Goal: Information Seeking & Learning: Learn about a topic

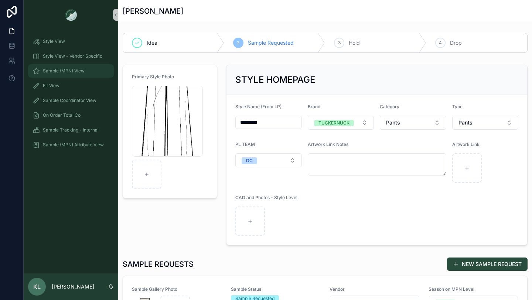
scroll to position [143, 0]
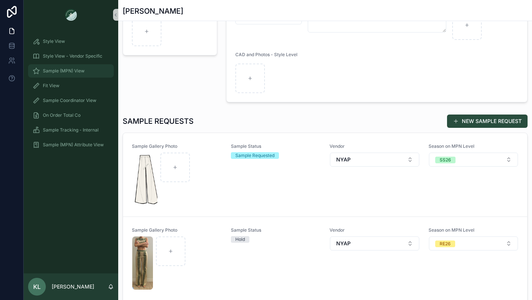
click at [54, 73] on span "Sample (MPN) View" at bounding box center [64, 71] width 42 height 6
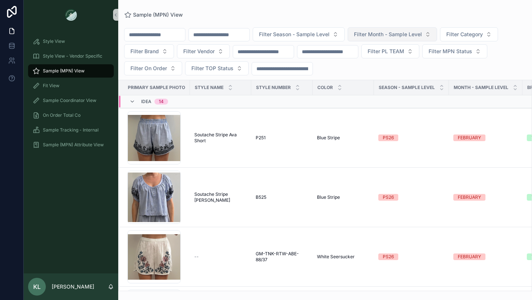
click at [416, 32] on span "Filter Month - Sample Level" at bounding box center [388, 34] width 68 height 7
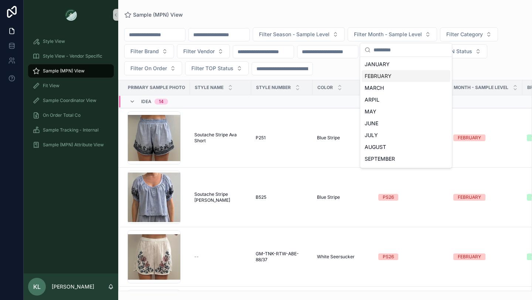
click at [386, 76] on div "FEBRUARY" at bounding box center [405, 76] width 89 height 12
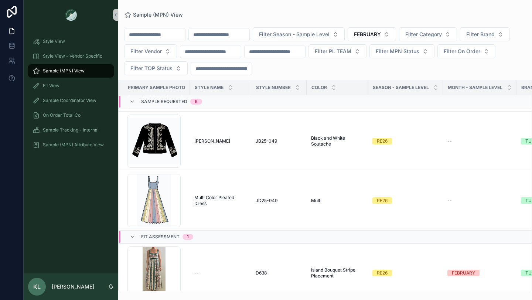
scroll to position [344, 0]
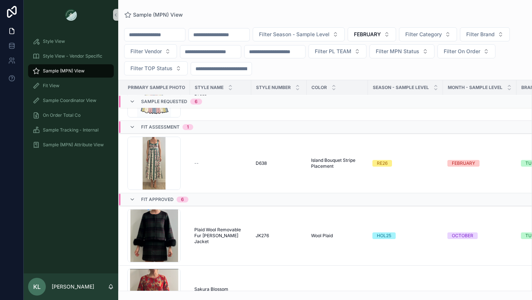
click at [505, 87] on div "MONTH - SAMPLE LEVEL" at bounding box center [479, 87] width 73 height 14
click at [507, 87] on icon "scrollable content" at bounding box center [509, 89] width 5 height 5
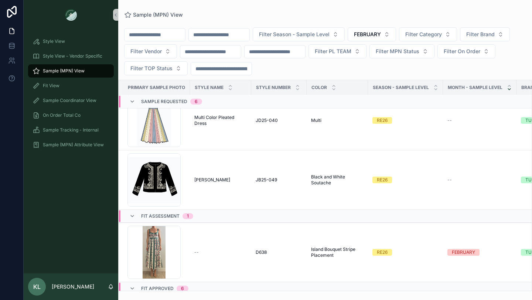
scroll to position [361, 0]
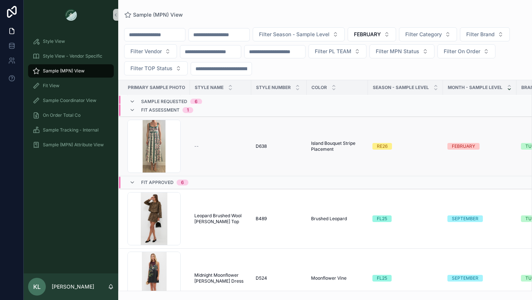
click at [257, 158] on td "D638 D638" at bounding box center [278, 146] width 55 height 59
click at [275, 143] on div "D638 D638" at bounding box center [279, 146] width 47 height 6
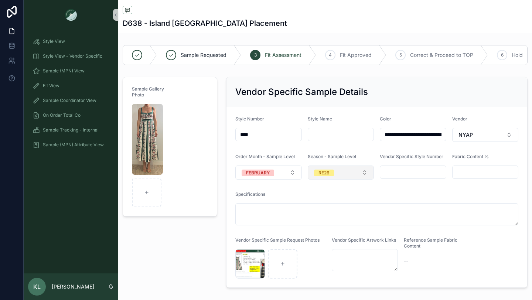
click at [335, 174] on button "RE26" at bounding box center [341, 172] width 66 height 14
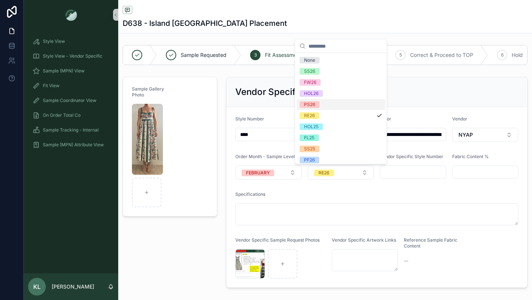
click at [323, 102] on div "PS26" at bounding box center [340, 104] width 89 height 11
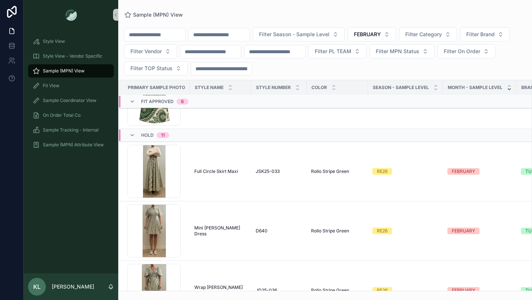
scroll to position [851, 0]
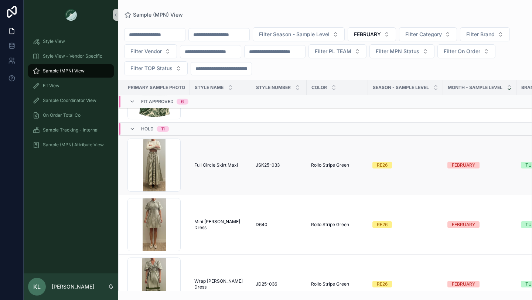
click at [242, 172] on td "Full Circle Skirt Maxi Full Circle Skirt Maxi" at bounding box center [220, 165] width 61 height 59
click at [229, 164] on span "Full Circle Skirt Maxi" at bounding box center [216, 165] width 44 height 6
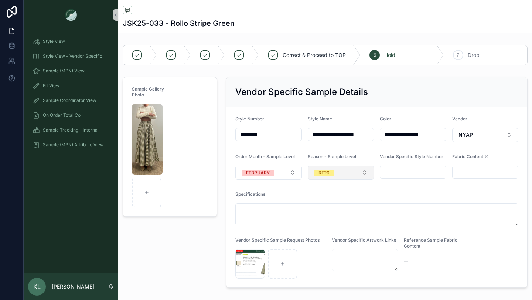
click at [316, 169] on span "RE26" at bounding box center [324, 172] width 20 height 7
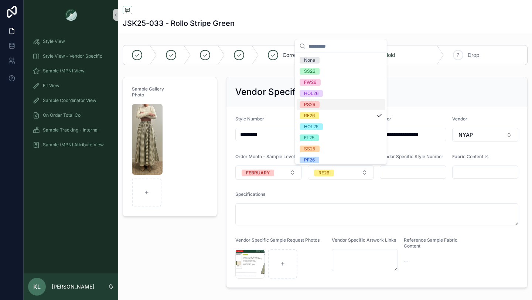
click at [318, 104] on span "PS26" at bounding box center [309, 104] width 20 height 7
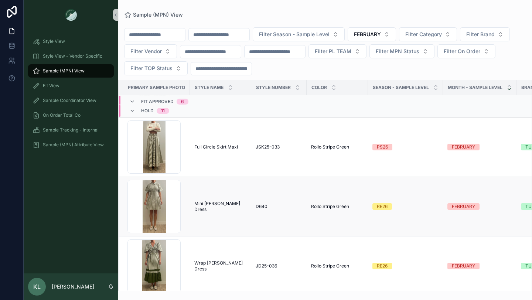
scroll to position [869, 0]
click at [205, 200] on span "Mini [PERSON_NAME] Dress" at bounding box center [220, 206] width 52 height 12
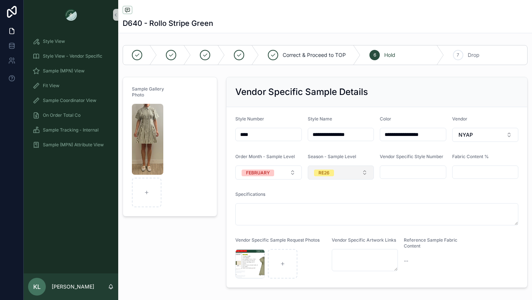
click at [329, 174] on div "RE26" at bounding box center [323, 172] width 11 height 7
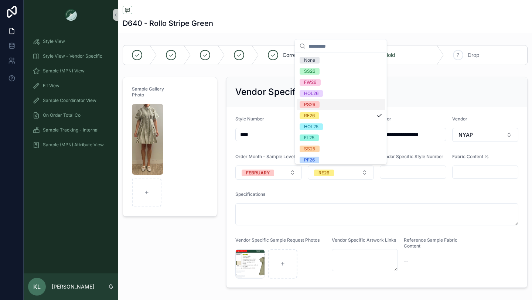
click at [316, 101] on span "PS26" at bounding box center [309, 104] width 20 height 7
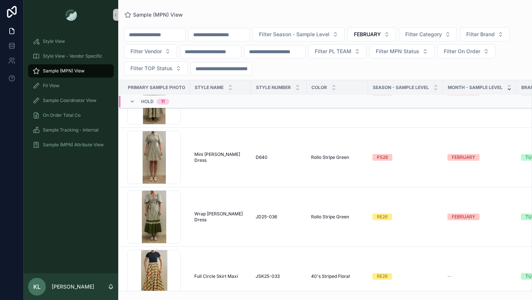
scroll to position [923, 0]
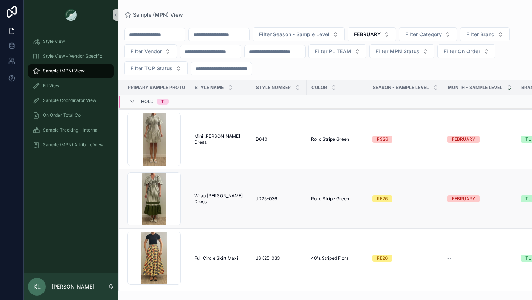
click at [216, 199] on span "Wrap [PERSON_NAME] Dress" at bounding box center [220, 199] width 52 height 12
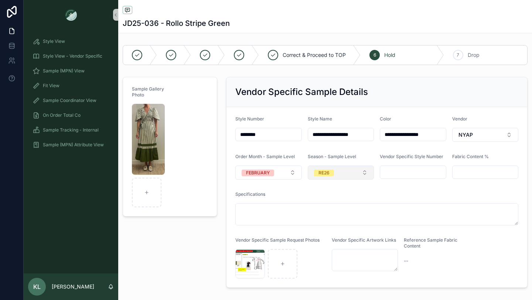
click at [326, 175] on div "RE26" at bounding box center [323, 172] width 11 height 7
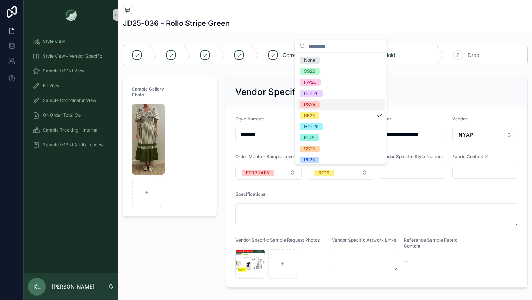
click at [323, 101] on div "PS26" at bounding box center [340, 104] width 89 height 11
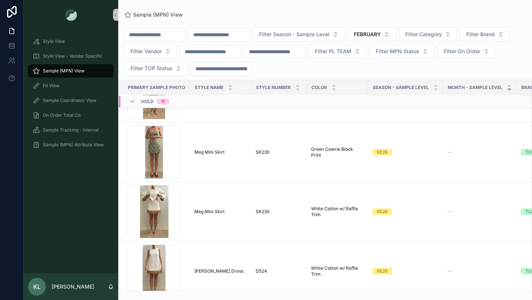
scroll to position [1344, 0]
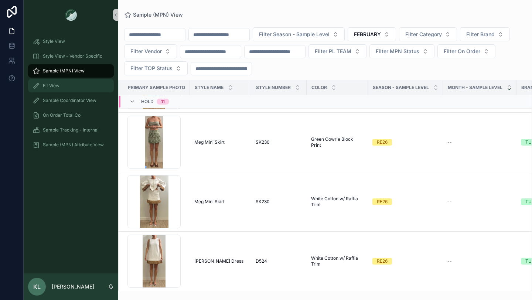
click at [56, 86] on span "Fit View" at bounding box center [51, 86] width 17 height 6
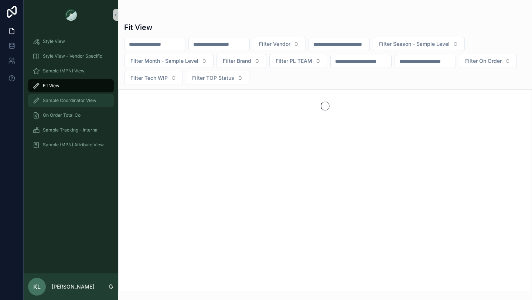
click at [63, 97] on div "Sample Coordinator View" at bounding box center [70, 101] width 77 height 12
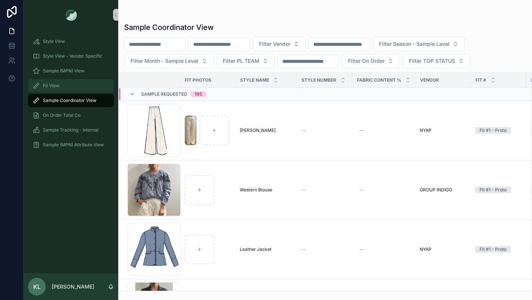
click at [46, 84] on span "Fit View" at bounding box center [51, 86] width 17 height 6
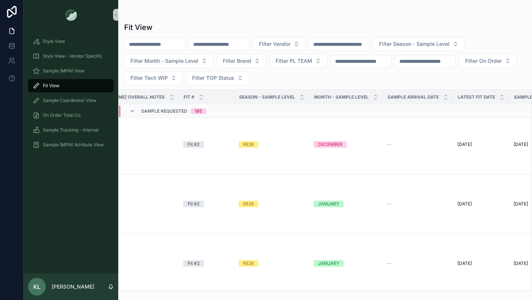
scroll to position [1177, 332]
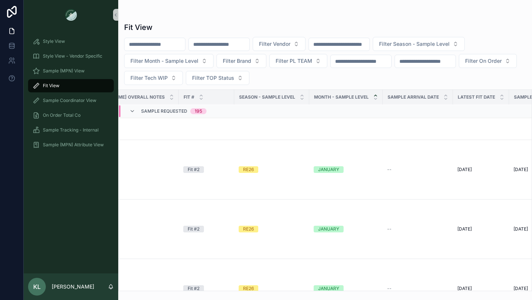
click at [373, 94] on icon "scrollable content" at bounding box center [375, 95] width 5 height 5
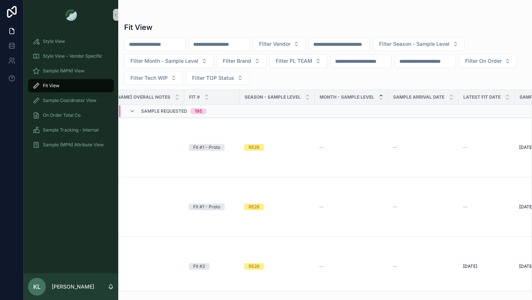
scroll to position [0, 320]
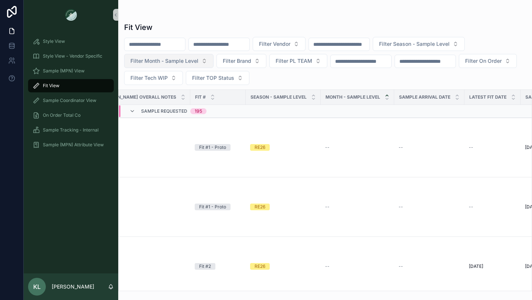
click at [183, 61] on span "Filter Month - Sample Level" at bounding box center [164, 60] width 68 height 7
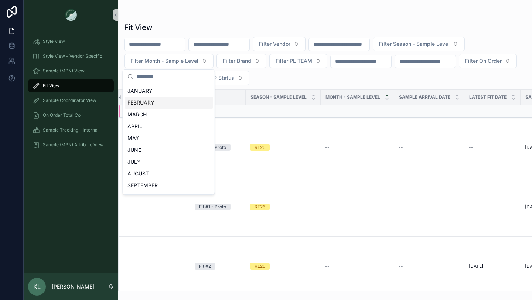
click at [154, 104] on div "FEBRUARY" at bounding box center [168, 103] width 89 height 12
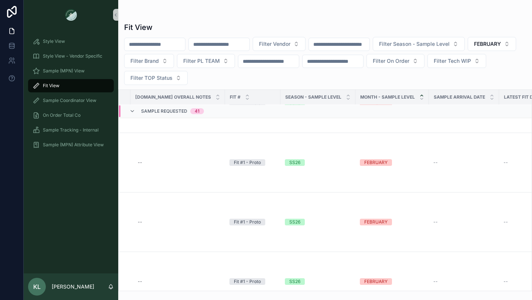
scroll to position [0, 286]
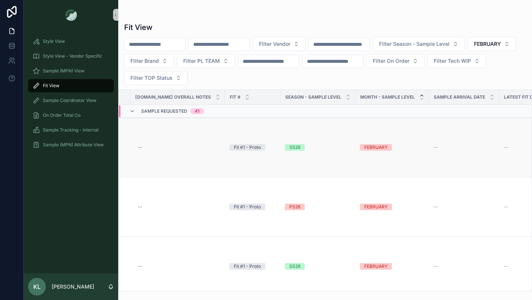
click at [296, 146] on div "SS26" at bounding box center [294, 147] width 11 height 7
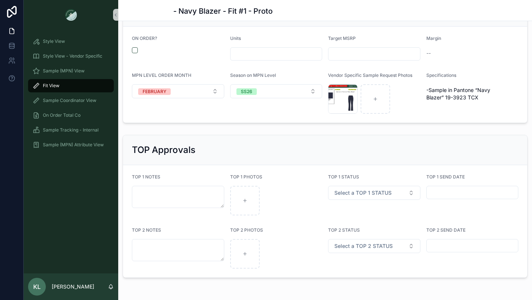
scroll to position [892, 0]
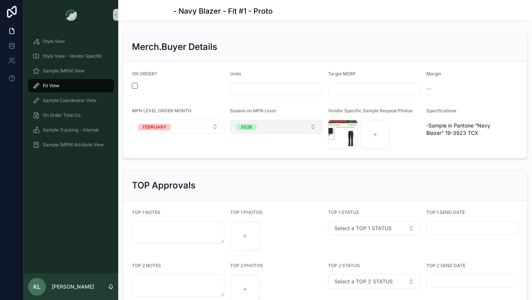
click at [267, 129] on button "SS26" at bounding box center [276, 127] width 92 height 14
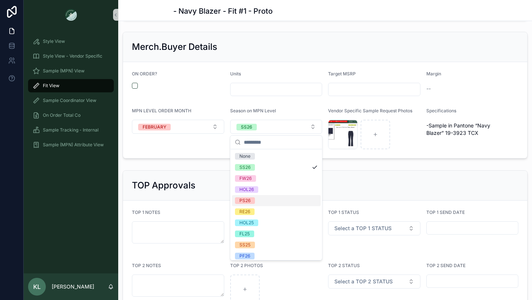
click at [261, 201] on div "PS26" at bounding box center [276, 200] width 89 height 11
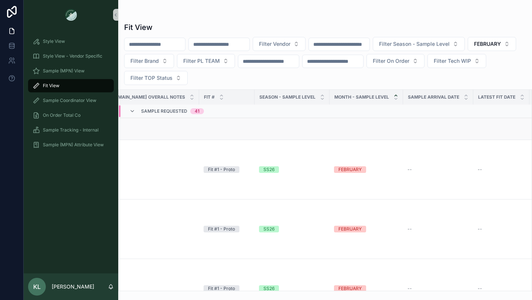
scroll to position [100, 312]
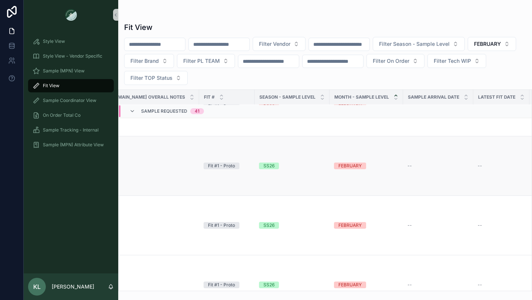
click at [271, 166] on span "SS26" at bounding box center [269, 165] width 20 height 7
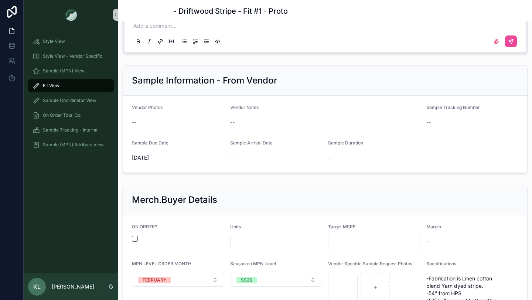
scroll to position [861, 0]
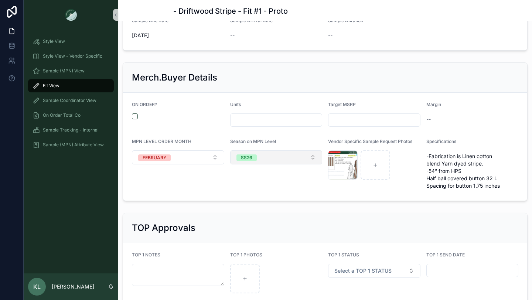
click at [251, 159] on div "SS26" at bounding box center [246, 157] width 11 height 7
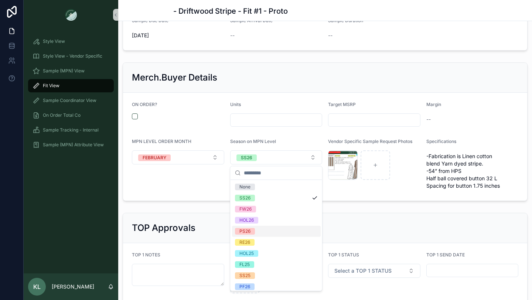
click at [258, 233] on div "PS26" at bounding box center [276, 231] width 89 height 11
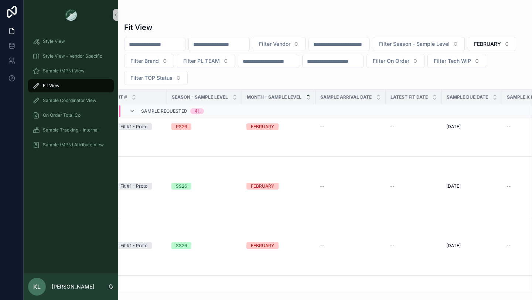
scroll to position [144, 399]
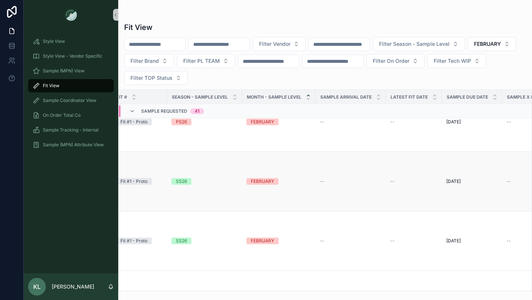
click at [176, 181] on div "SS26" at bounding box center [181, 181] width 11 height 7
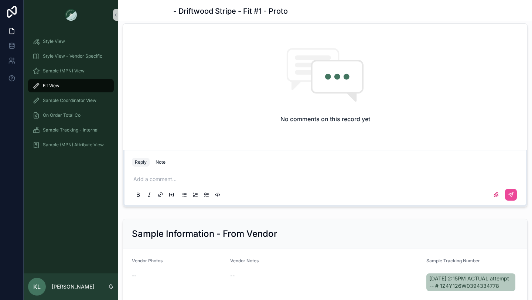
scroll to position [789, 0]
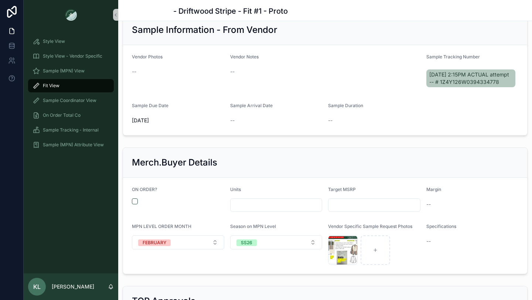
click at [251, 235] on div "Season on MPN Level SS26" at bounding box center [276, 243] width 92 height 41
click at [247, 243] on div "SS26" at bounding box center [246, 242] width 11 height 7
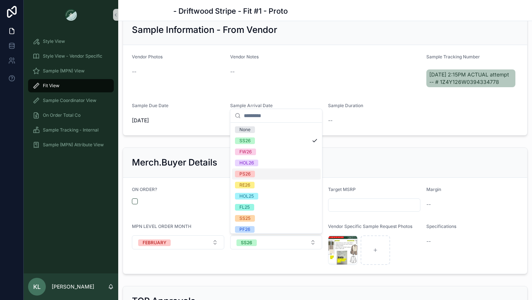
click at [257, 174] on div "PS26" at bounding box center [276, 173] width 89 height 11
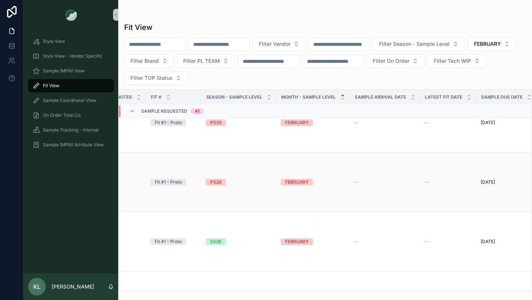
scroll to position [143, 365]
click at [210, 241] on div "SS26" at bounding box center [215, 242] width 11 height 7
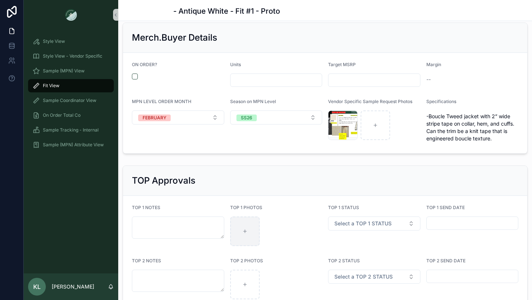
scroll to position [922, 0]
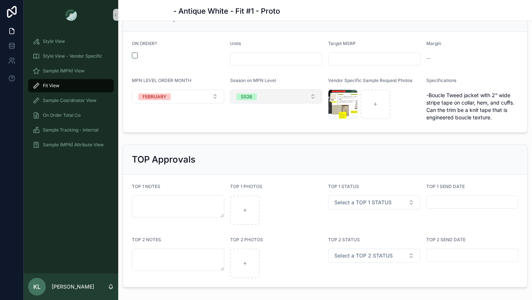
click at [254, 93] on span "SS26" at bounding box center [246, 96] width 20 height 7
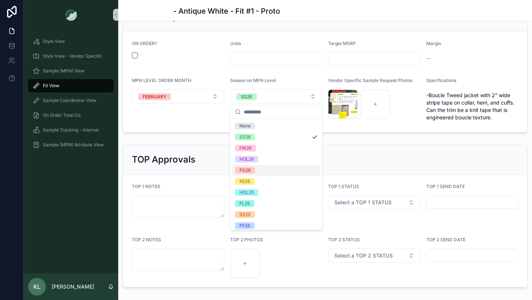
click at [254, 167] on div "PS26" at bounding box center [276, 170] width 89 height 11
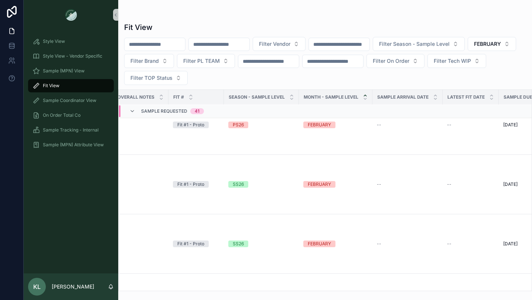
scroll to position [160, 342]
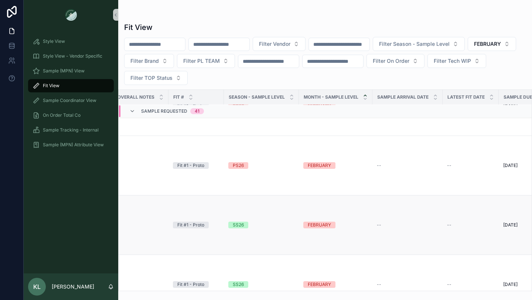
click at [236, 223] on div "SS26" at bounding box center [238, 225] width 11 height 7
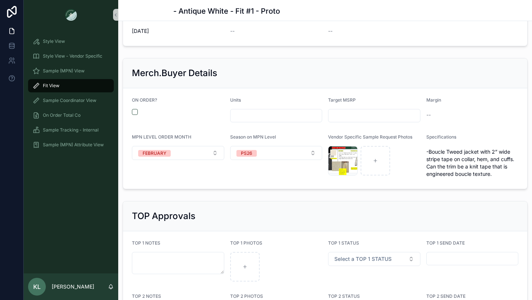
scroll to position [960, 0]
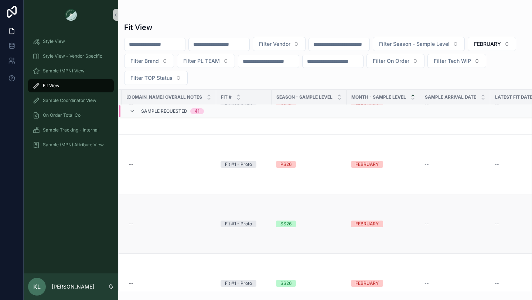
scroll to position [167, 295]
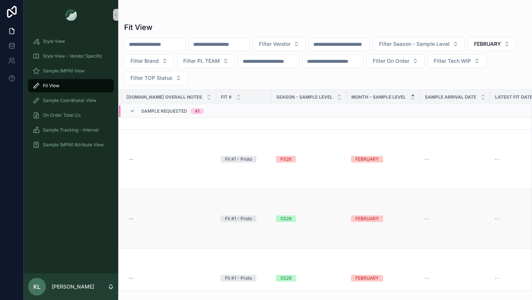
click at [280, 217] on div "SS26" at bounding box center [285, 218] width 11 height 7
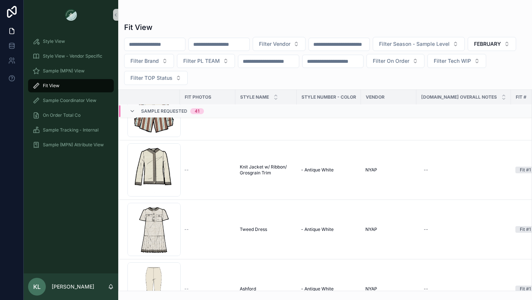
scroll to position [236, 0]
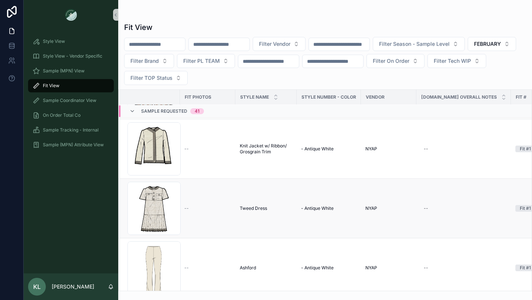
click at [252, 205] on td "Tweed Dress Tweed Dress" at bounding box center [265, 208] width 61 height 59
click at [252, 209] on span "Tweed Dress" at bounding box center [253, 208] width 27 height 6
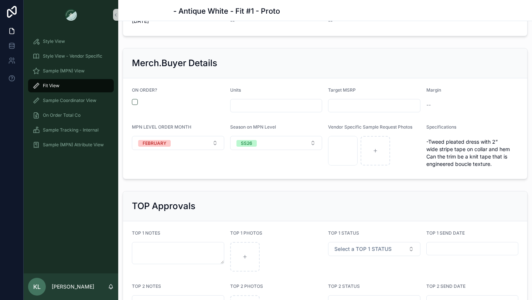
scroll to position [878, 0]
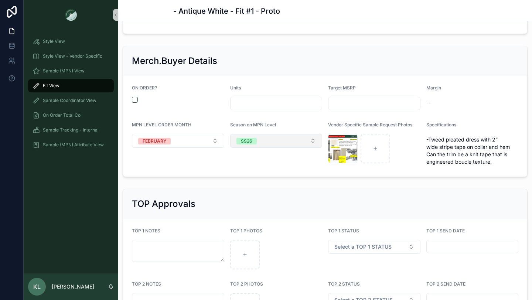
click at [256, 145] on button "SS26" at bounding box center [276, 141] width 92 height 14
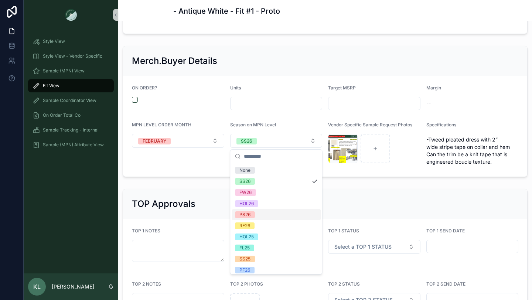
click at [257, 213] on div "PS26" at bounding box center [276, 214] width 89 height 11
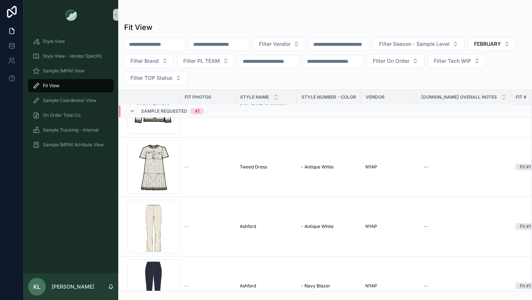
scroll to position [278, 0]
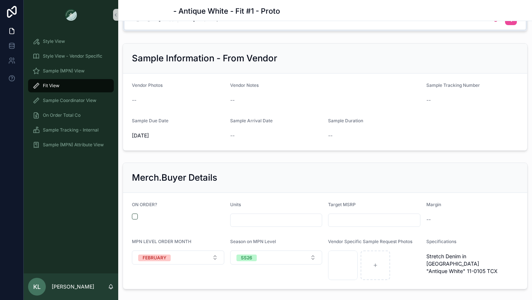
scroll to position [773, 0]
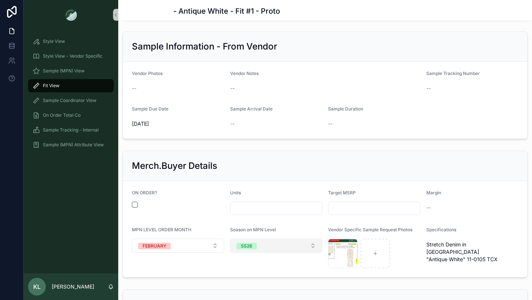
click at [244, 245] on div "SS26" at bounding box center [246, 246] width 11 height 7
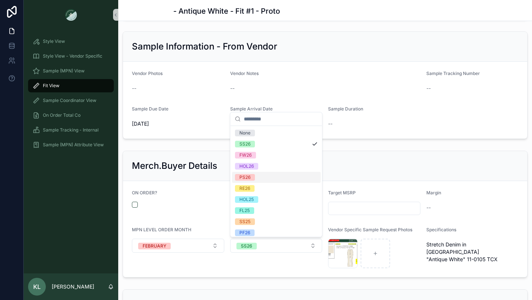
click at [256, 178] on div "PS26" at bounding box center [276, 177] width 89 height 11
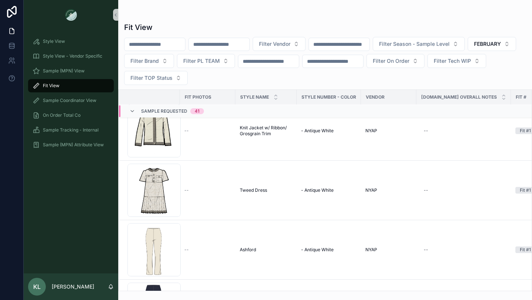
scroll to position [360, 0]
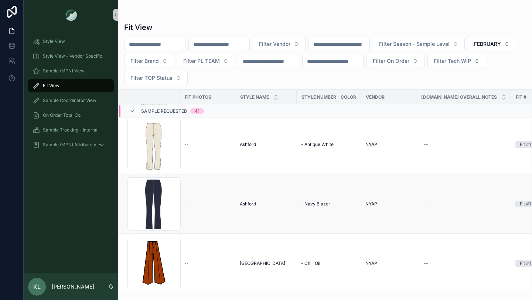
click at [249, 205] on span "Ashford" at bounding box center [248, 204] width 16 height 6
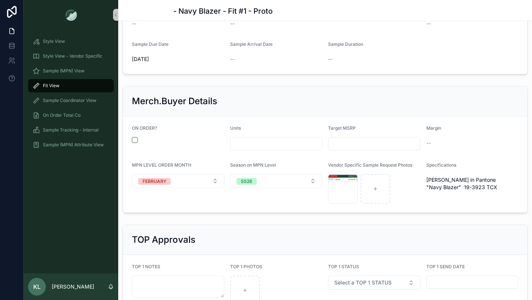
scroll to position [844, 0]
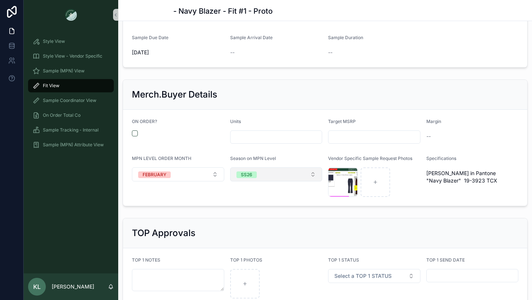
click at [253, 175] on span "SS26" at bounding box center [246, 174] width 20 height 7
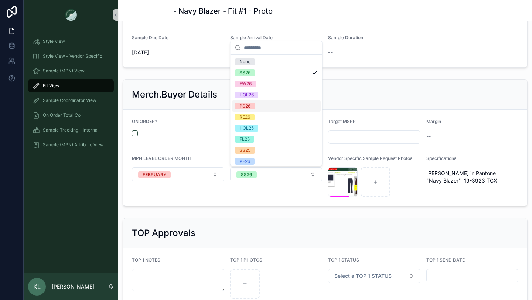
click at [255, 104] on div "PS26" at bounding box center [276, 105] width 89 height 11
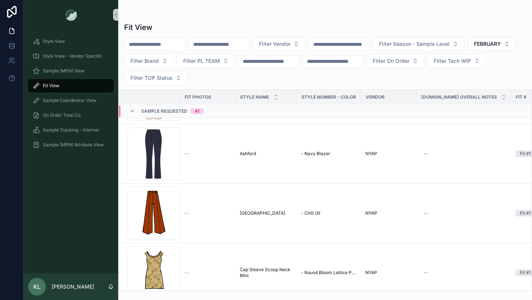
scroll to position [412, 0]
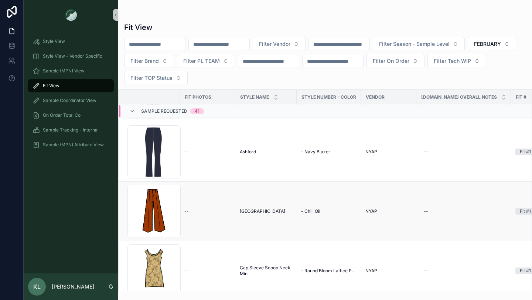
click at [252, 211] on span "[GEOGRAPHIC_DATA]" at bounding box center [262, 211] width 45 height 6
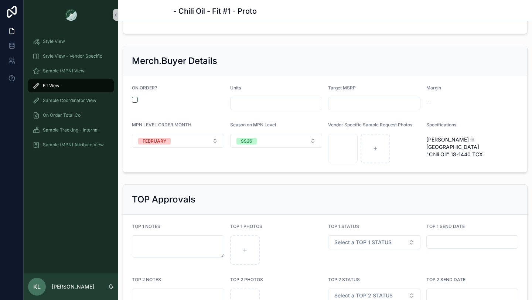
scroll to position [902, 0]
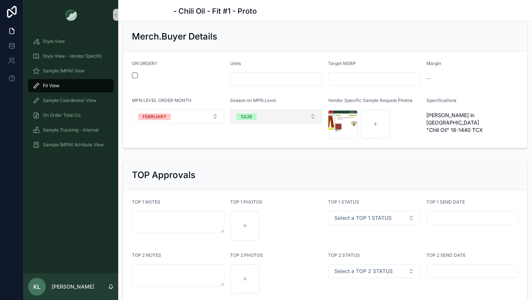
click at [261, 117] on button "SS26" at bounding box center [276, 116] width 92 height 14
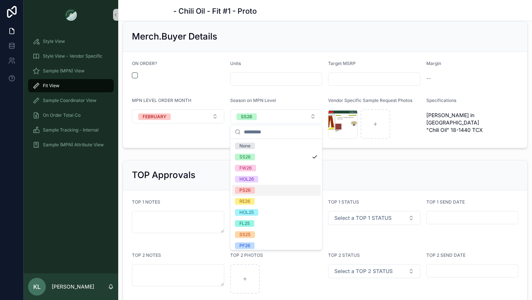
click at [254, 191] on span "PS26" at bounding box center [245, 190] width 20 height 7
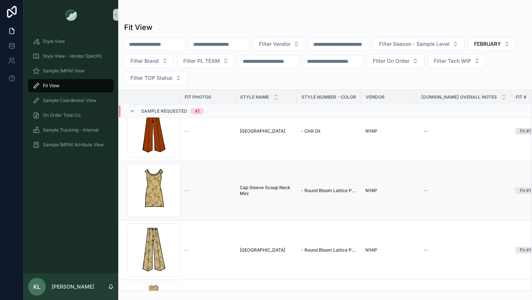
scroll to position [497, 0]
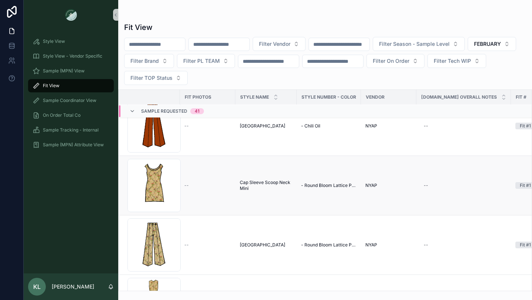
click at [275, 184] on span "Cap Sleeve Scoop Neck Mini" at bounding box center [266, 185] width 52 height 12
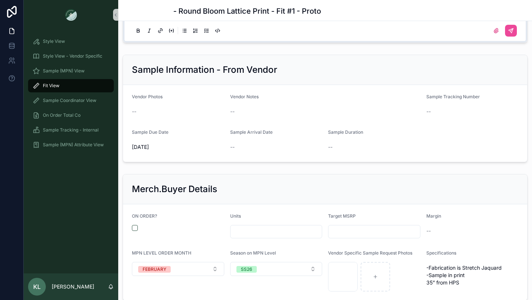
scroll to position [816, 0]
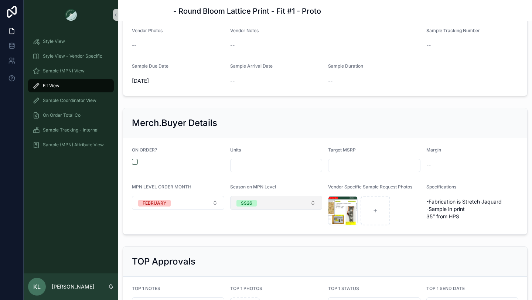
click at [249, 203] on div "SS26" at bounding box center [246, 203] width 11 height 7
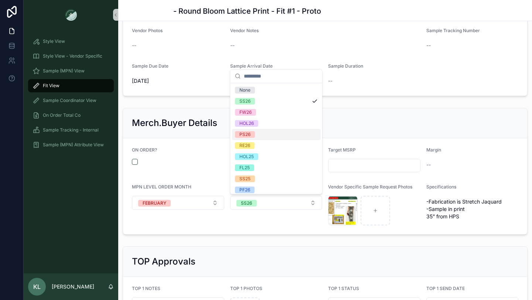
click at [253, 130] on div "PS26" at bounding box center [276, 134] width 89 height 11
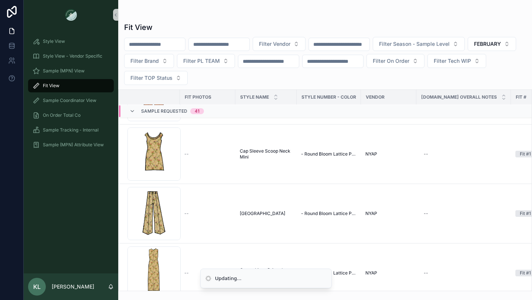
scroll to position [534, 0]
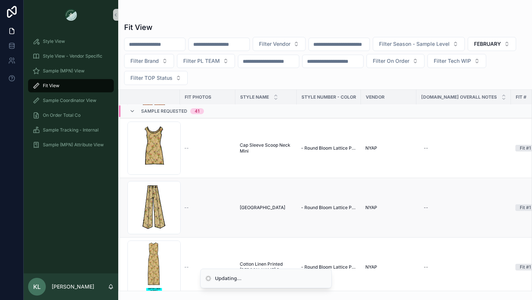
click at [247, 210] on span "[GEOGRAPHIC_DATA]" at bounding box center [262, 208] width 45 height 6
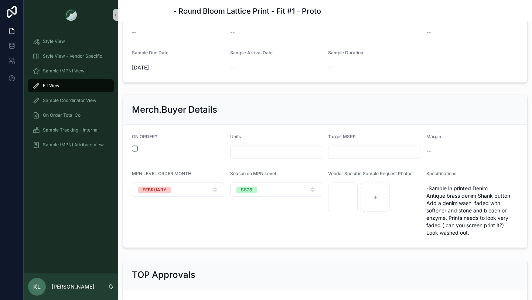
scroll to position [832, 0]
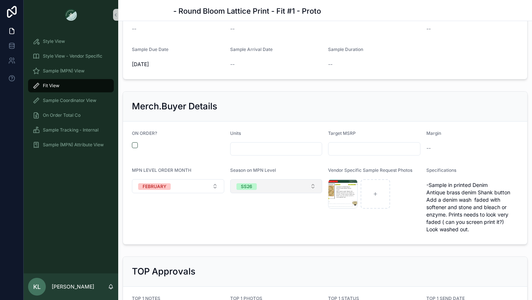
click at [251, 188] on div "SS26" at bounding box center [246, 186] width 11 height 7
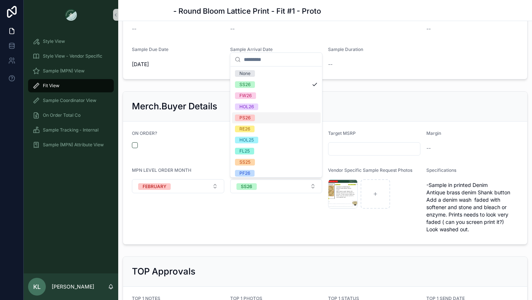
click at [255, 114] on div "PS26" at bounding box center [276, 117] width 89 height 11
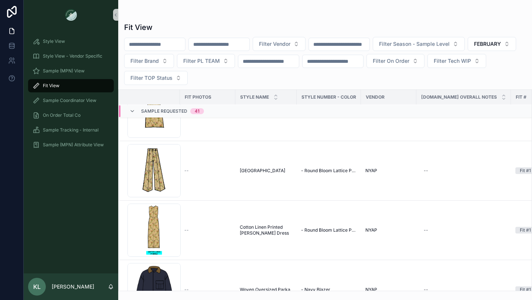
scroll to position [572, 0]
click at [257, 225] on span "Cotton Linen Printed [PERSON_NAME] Dress" at bounding box center [266, 229] width 52 height 12
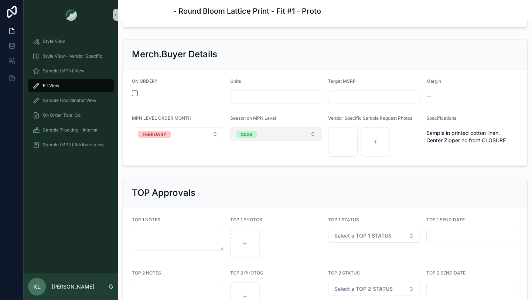
scroll to position [887, 0]
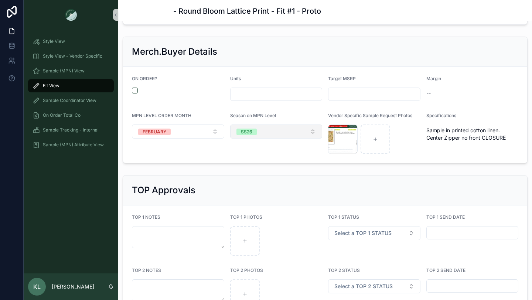
click at [269, 128] on button "SS26" at bounding box center [276, 131] width 92 height 14
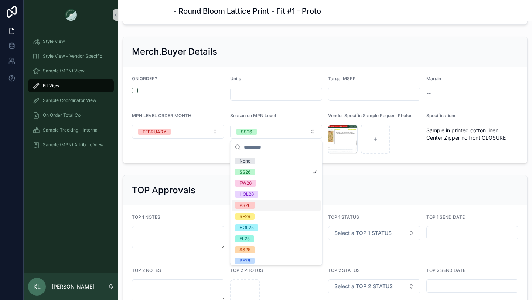
click at [253, 203] on span "PS26" at bounding box center [245, 205] width 20 height 7
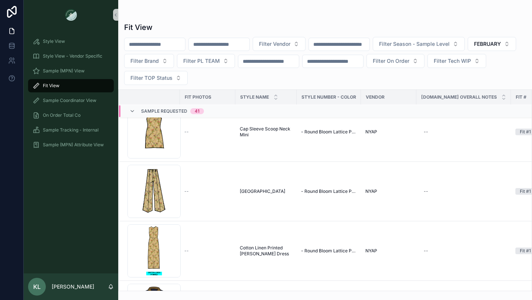
scroll to position [661, 0]
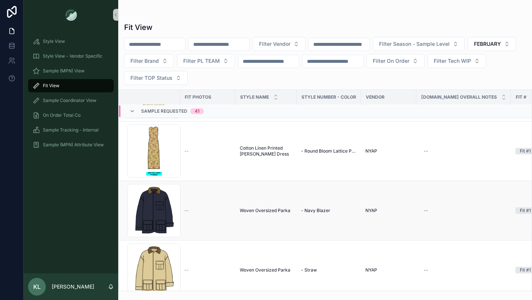
click at [265, 210] on span "Woven Oversized Parka" at bounding box center [265, 211] width 51 height 6
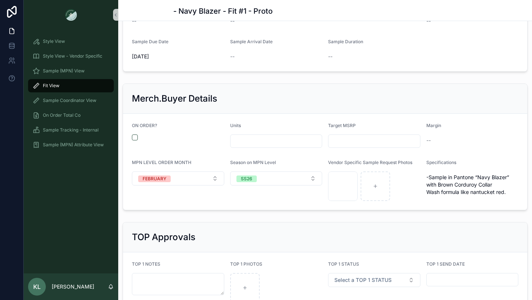
scroll to position [858, 0]
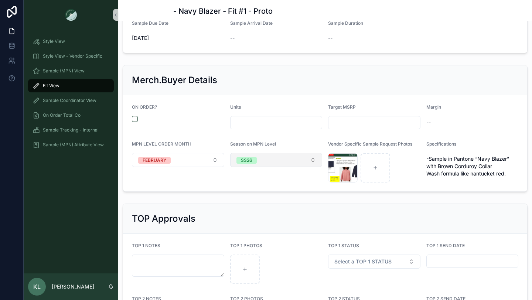
click at [258, 160] on button "SS26" at bounding box center [276, 160] width 92 height 14
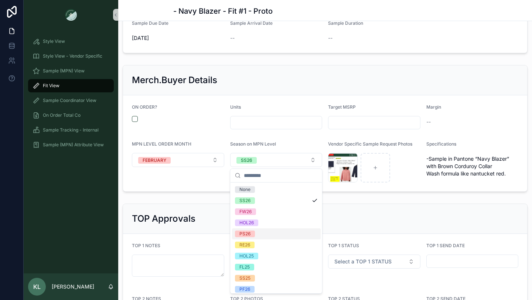
click at [256, 231] on div "PS26" at bounding box center [276, 233] width 89 height 11
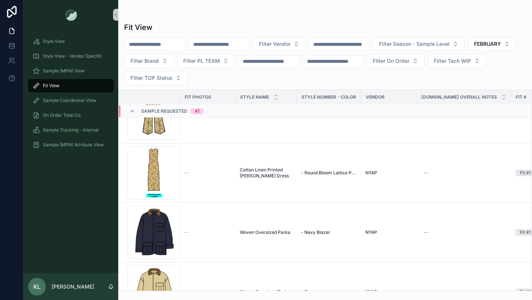
scroll to position [740, 0]
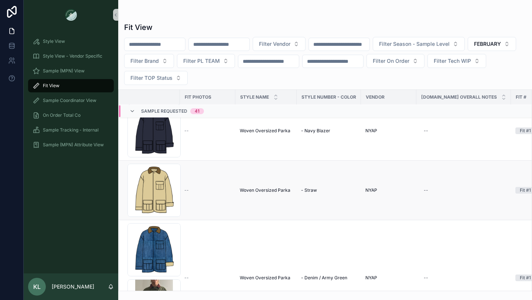
click at [265, 191] on span "Woven Oversized Parka" at bounding box center [265, 190] width 51 height 6
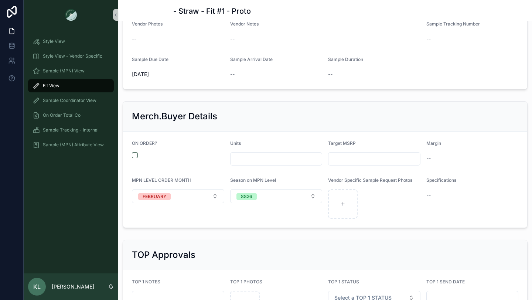
scroll to position [888, 0]
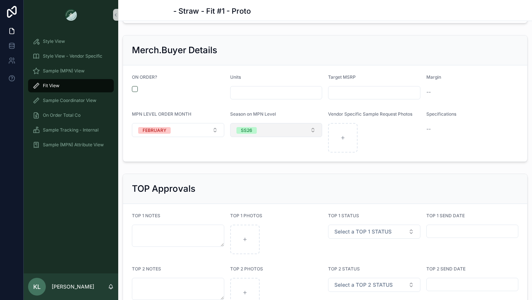
click at [258, 126] on button "SS26" at bounding box center [276, 130] width 92 height 14
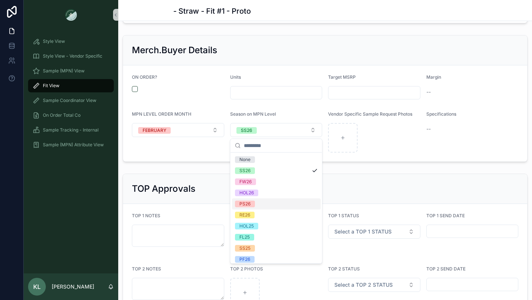
click at [261, 205] on div "PS26" at bounding box center [276, 203] width 89 height 11
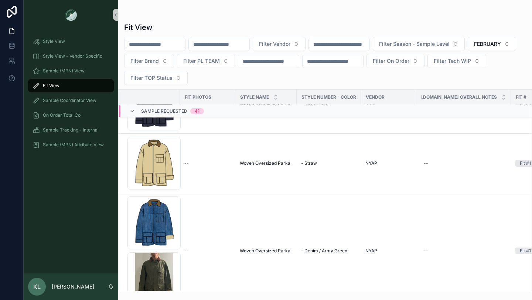
scroll to position [814, 0]
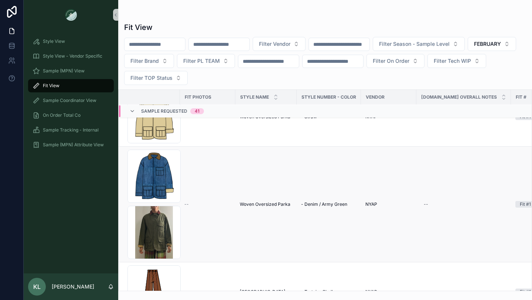
click at [260, 205] on span "Woven Oversized Parka" at bounding box center [265, 204] width 51 height 6
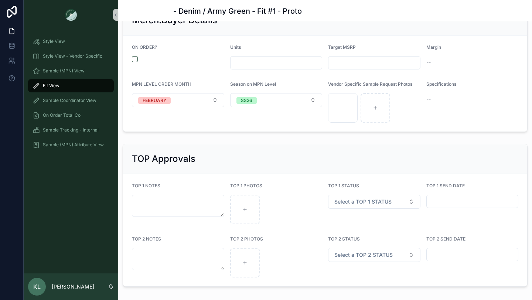
scroll to position [999, 0]
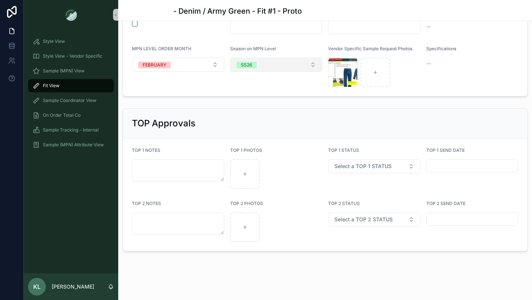
click at [252, 62] on span "SS26" at bounding box center [246, 65] width 20 height 7
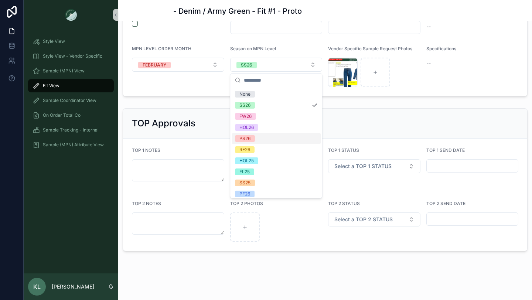
click at [261, 138] on div "PS26" at bounding box center [276, 138] width 89 height 11
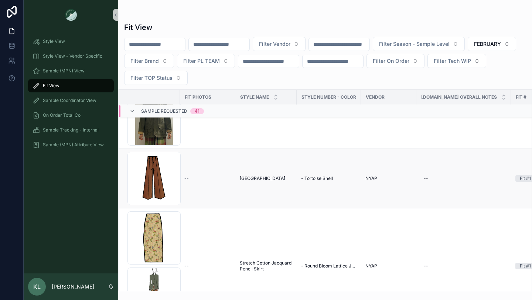
scroll to position [932, 0]
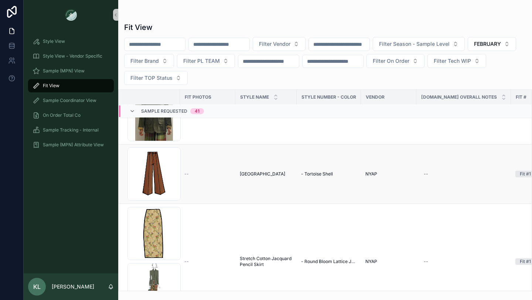
click at [249, 173] on span "[GEOGRAPHIC_DATA]" at bounding box center [262, 174] width 45 height 6
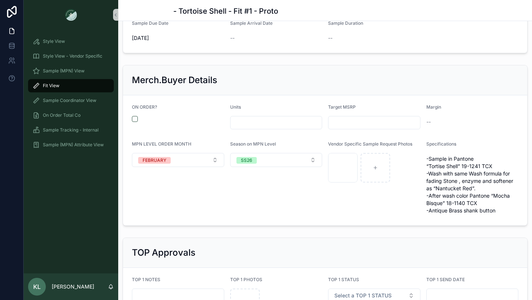
scroll to position [867, 0]
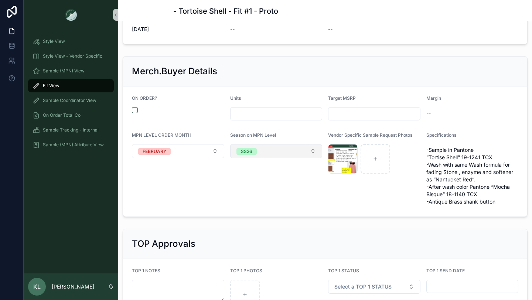
click at [244, 152] on div "SS26" at bounding box center [246, 151] width 11 height 7
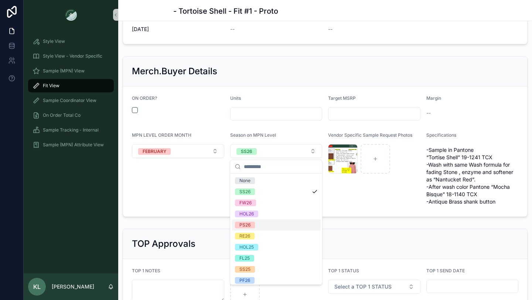
click at [260, 225] on div "PS26" at bounding box center [276, 224] width 89 height 11
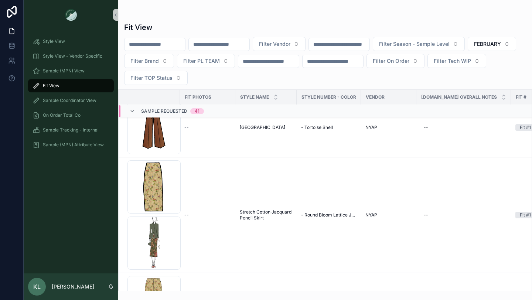
scroll to position [1016, 0]
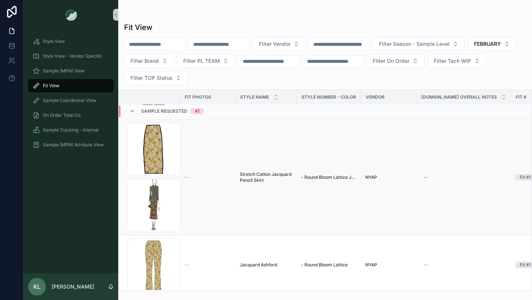
click at [253, 173] on span "Stretch Cotton Jacquard Pencil Skirt" at bounding box center [266, 177] width 52 height 12
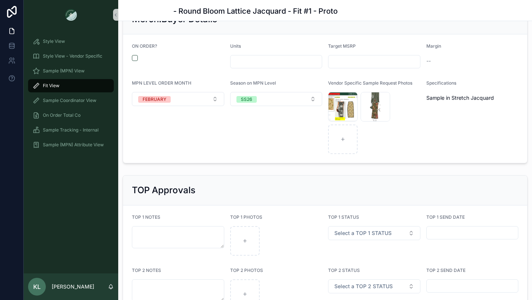
scroll to position [961, 0]
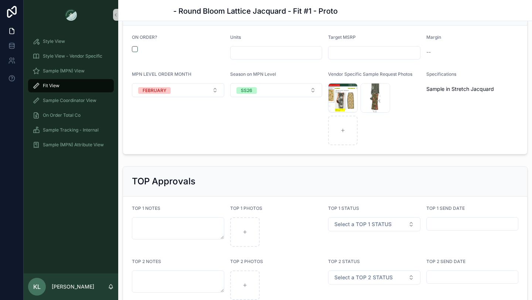
click at [263, 82] on div "Season on MPN Level SS26" at bounding box center [276, 108] width 92 height 74
click at [262, 86] on button "SS26" at bounding box center [276, 90] width 92 height 14
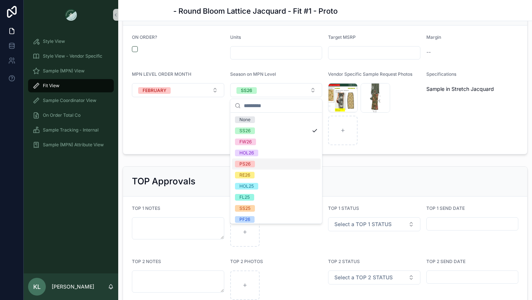
click at [263, 164] on div "PS26" at bounding box center [276, 163] width 89 height 11
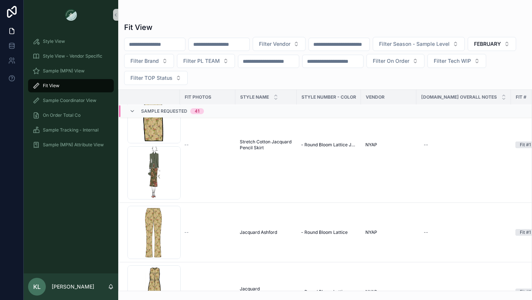
scroll to position [1060, 0]
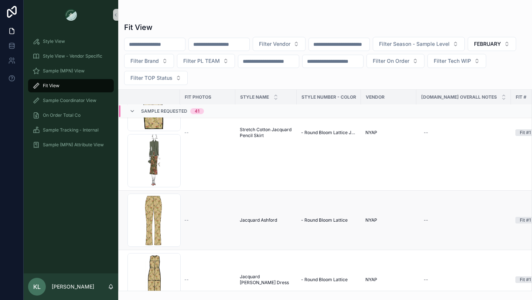
click at [262, 220] on span "Jacquard Ashford" at bounding box center [258, 220] width 37 height 6
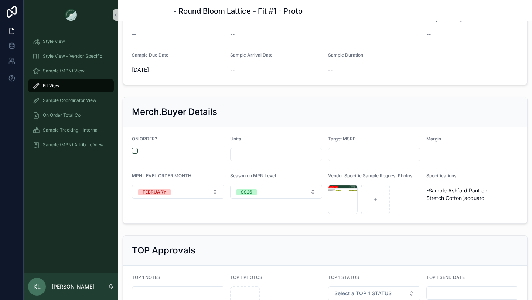
scroll to position [838, 0]
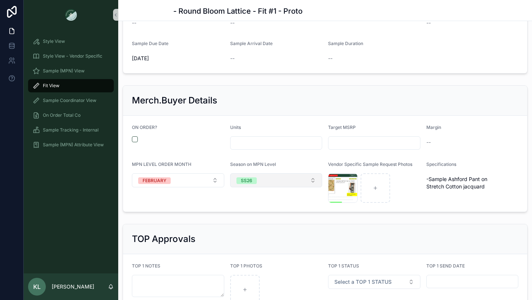
click at [256, 177] on button "SS26" at bounding box center [276, 180] width 92 height 14
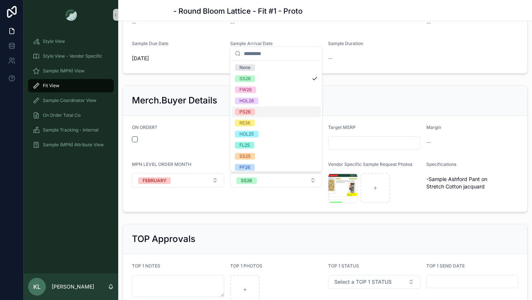
click at [248, 110] on div "PS26" at bounding box center [244, 112] width 11 height 7
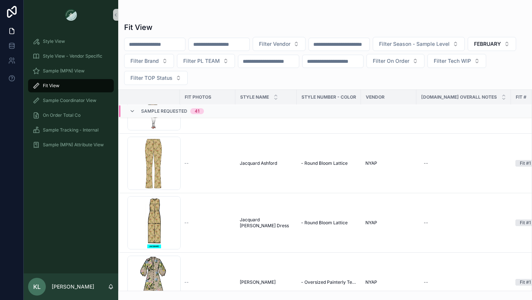
scroll to position [1132, 0]
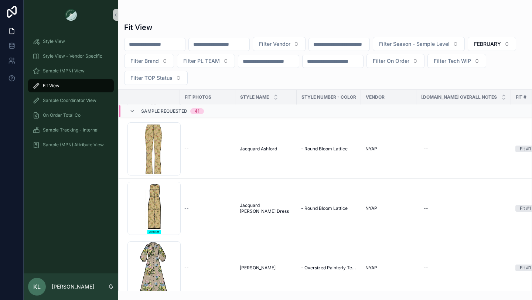
click at [257, 209] on span "Jacquard [PERSON_NAME] Dress" at bounding box center [266, 208] width 52 height 12
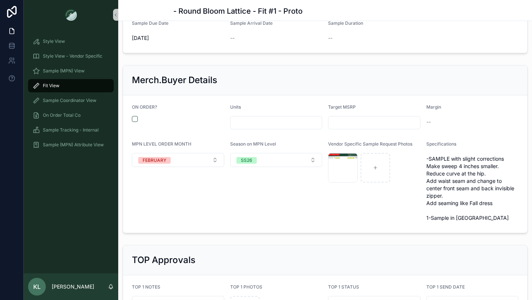
scroll to position [872, 0]
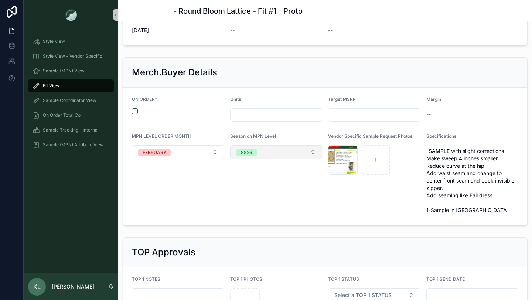
click at [253, 151] on span "SS26" at bounding box center [246, 152] width 20 height 7
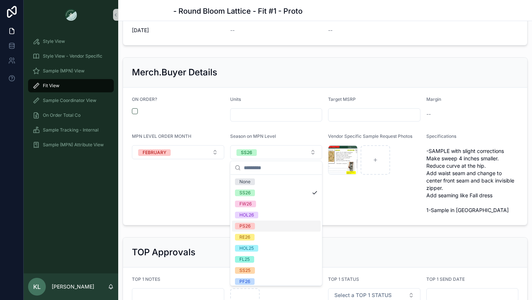
click at [257, 223] on div "PS26" at bounding box center [276, 225] width 89 height 11
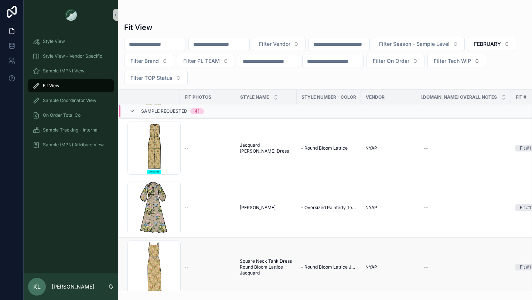
scroll to position [1247, 0]
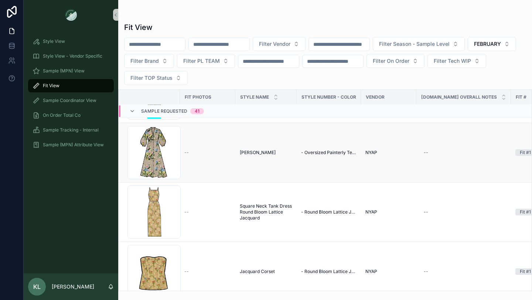
click at [248, 152] on span "[PERSON_NAME]" at bounding box center [258, 153] width 36 height 6
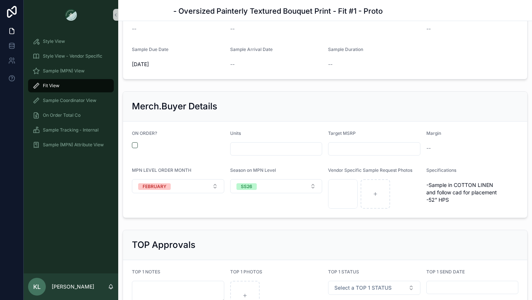
scroll to position [937, 0]
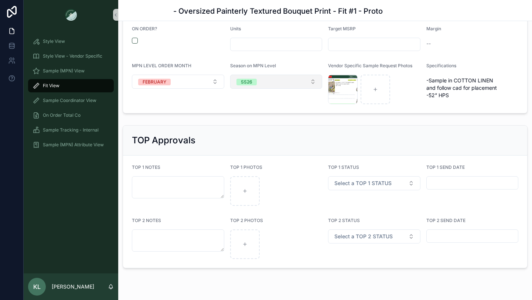
click at [256, 76] on button "SS26" at bounding box center [276, 82] width 92 height 14
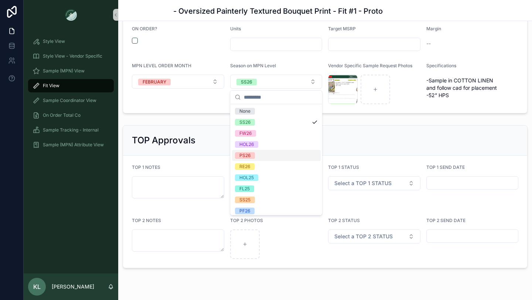
click at [255, 154] on div "PS26" at bounding box center [276, 155] width 89 height 11
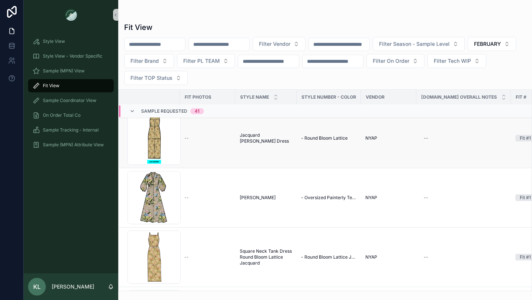
scroll to position [1225, 0]
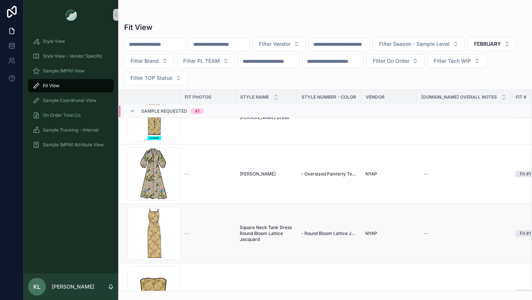
click at [249, 234] on span "Square Neck Tank Dress Round Bloom Lattice Jacquard" at bounding box center [266, 233] width 52 height 18
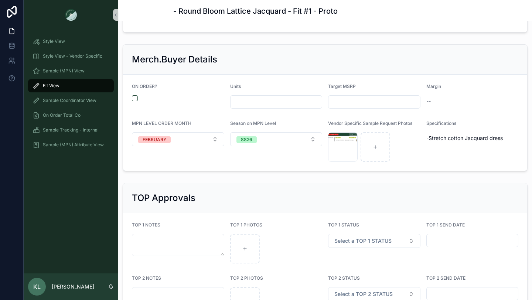
scroll to position [883, 0]
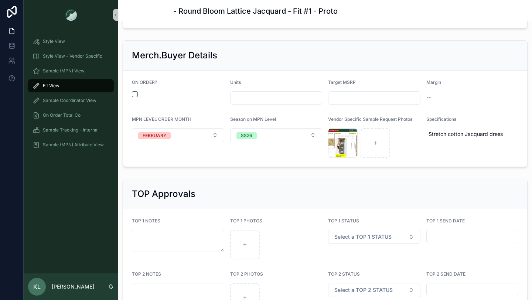
click at [253, 124] on div "Season on MPN Level" at bounding box center [276, 120] width 92 height 9
click at [251, 133] on div "SS26" at bounding box center [246, 135] width 11 height 7
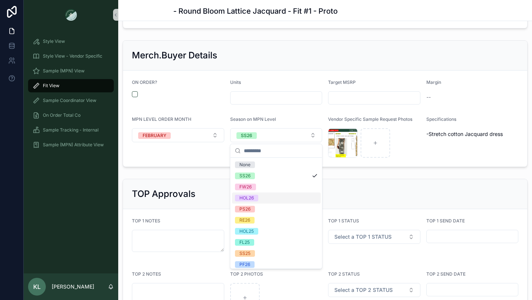
click at [260, 203] on div "PS26" at bounding box center [276, 208] width 89 height 11
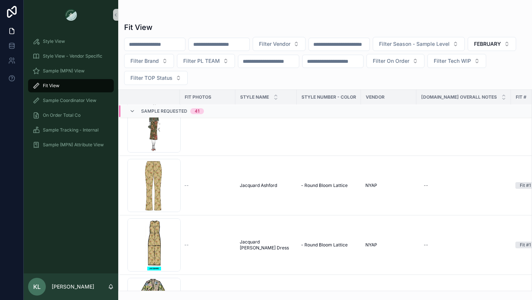
scroll to position [1259, 0]
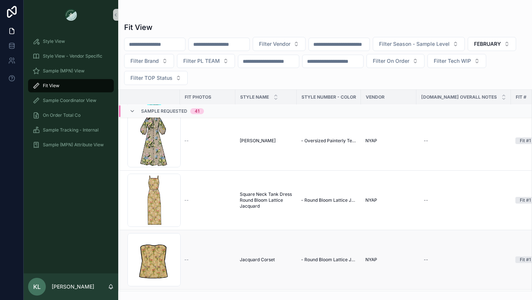
click at [250, 263] on td "Jacquard Corset Jacquard Corset" at bounding box center [265, 259] width 61 height 59
click at [254, 259] on span "Jacquard Corset" at bounding box center [257, 260] width 35 height 6
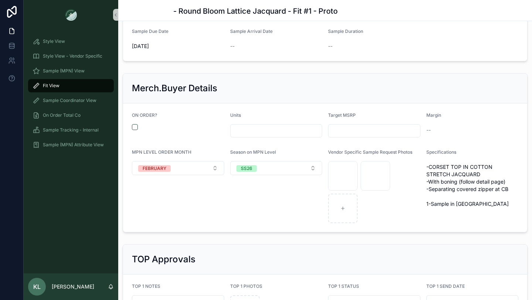
scroll to position [988, 0]
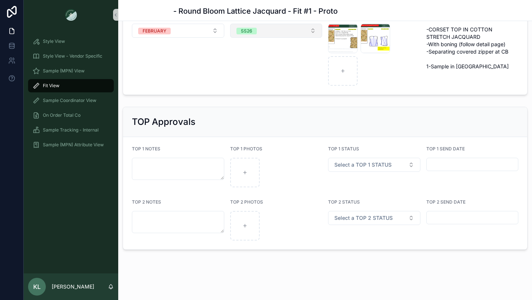
click at [250, 34] on button "SS26" at bounding box center [276, 31] width 92 height 14
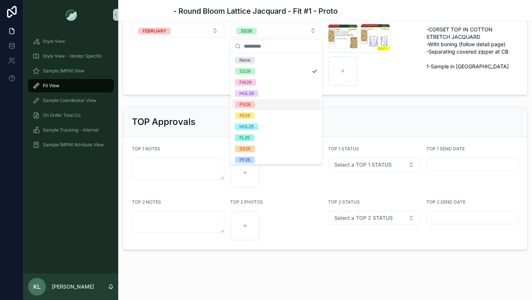
click at [263, 103] on div "PS26" at bounding box center [276, 104] width 89 height 11
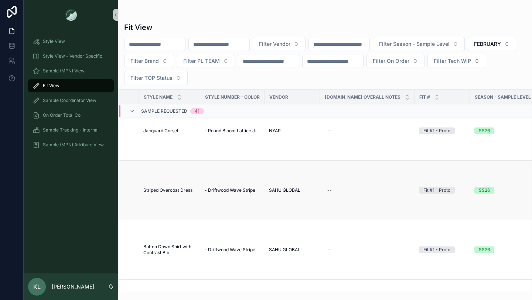
scroll to position [1388, 0]
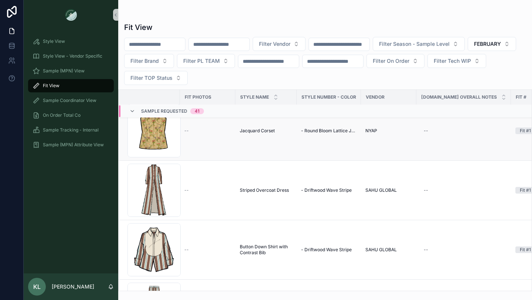
click at [251, 130] on span "Jacquard Corset" at bounding box center [257, 131] width 35 height 6
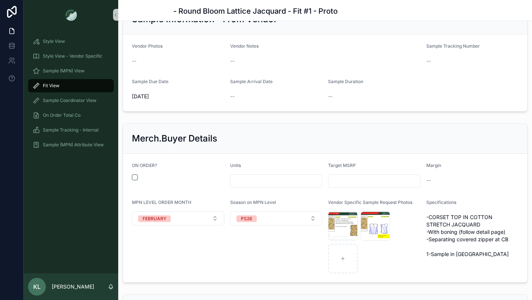
scroll to position [802, 0]
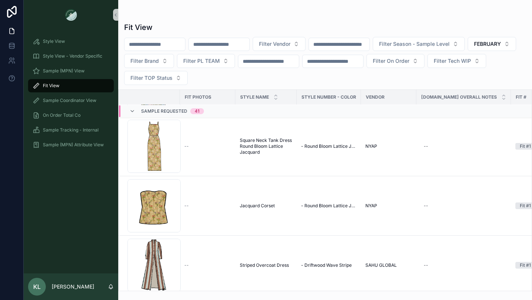
scroll to position [1350, 0]
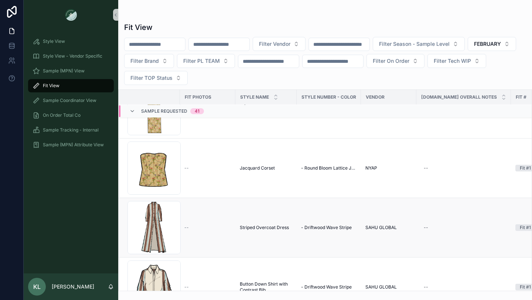
click at [262, 227] on span "Striped Overcoat Dress" at bounding box center [264, 227] width 49 height 6
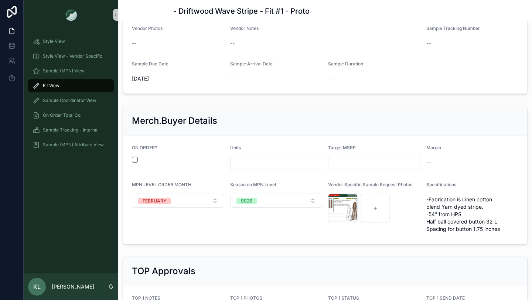
scroll to position [831, 0]
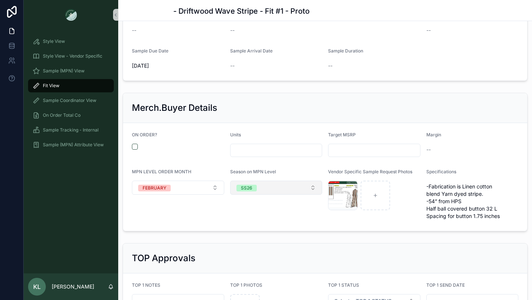
click at [260, 185] on button "SS26" at bounding box center [276, 188] width 92 height 14
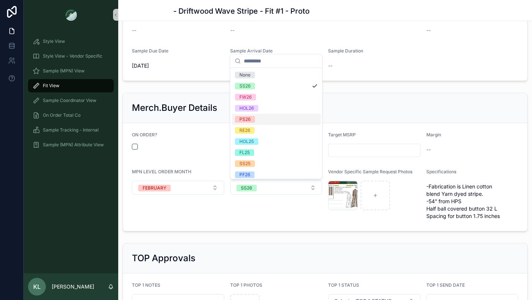
click at [253, 117] on span "PS26" at bounding box center [245, 119] width 20 height 7
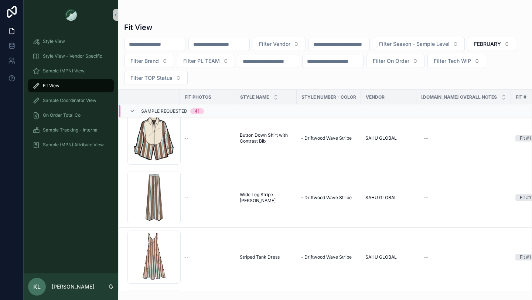
scroll to position [1450, 0]
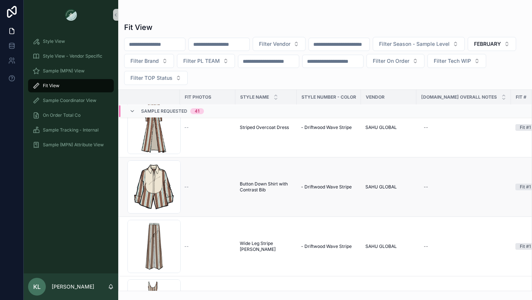
click at [256, 185] on span "Button Down Shirt with Contrast Bib" at bounding box center [266, 187] width 52 height 12
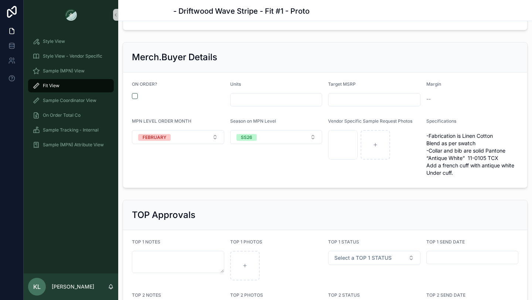
scroll to position [974, 0]
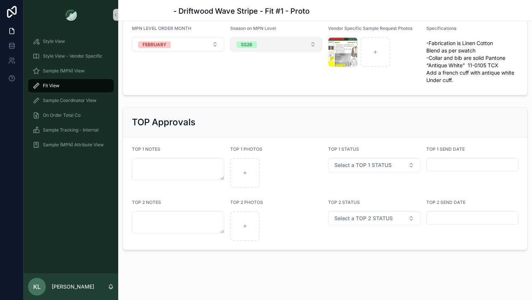
click at [261, 44] on button "SS26" at bounding box center [276, 44] width 92 height 14
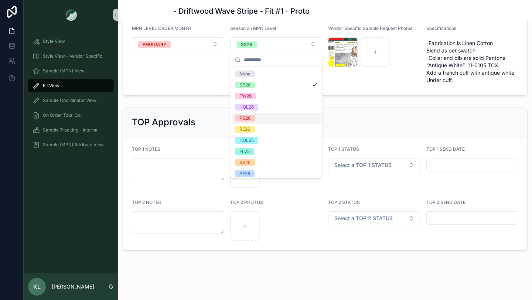
click at [258, 116] on div "PS26" at bounding box center [276, 118] width 89 height 11
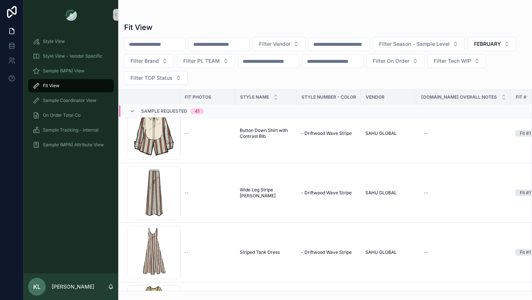
scroll to position [1506, 0]
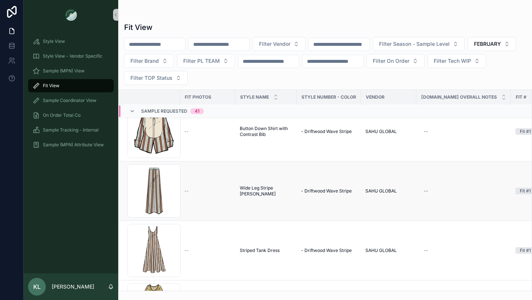
click at [263, 189] on span "Wide Leg Stripe [PERSON_NAME]" at bounding box center [266, 191] width 52 height 12
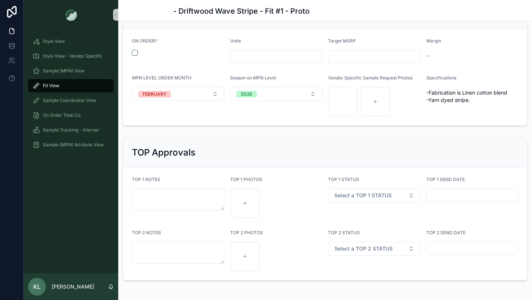
scroll to position [934, 0]
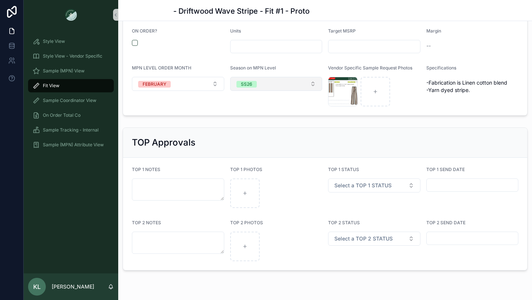
click at [258, 82] on button "SS26" at bounding box center [276, 84] width 92 height 14
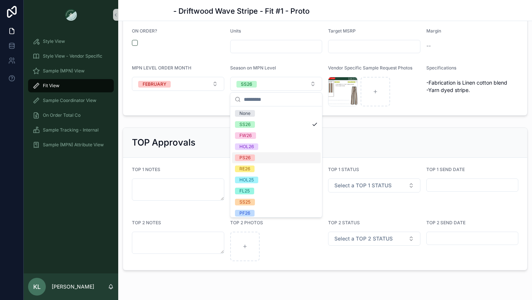
click at [258, 155] on div "PS26" at bounding box center [276, 157] width 89 height 11
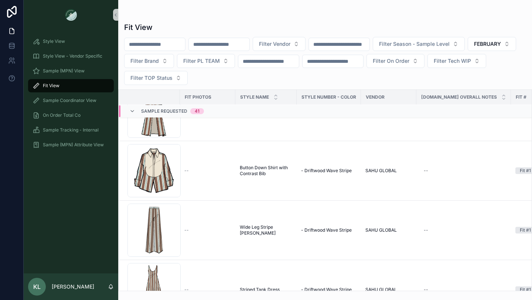
scroll to position [1561, 0]
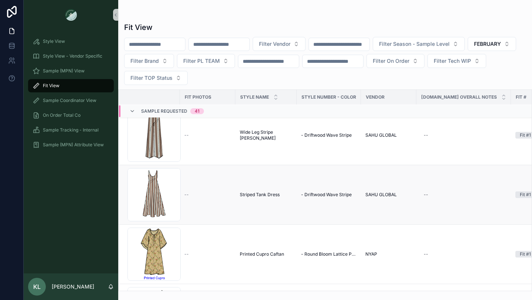
click at [258, 195] on span "Striped Tank Dress" at bounding box center [260, 195] width 40 height 6
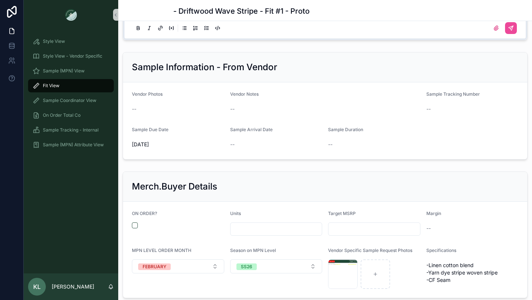
scroll to position [756, 0]
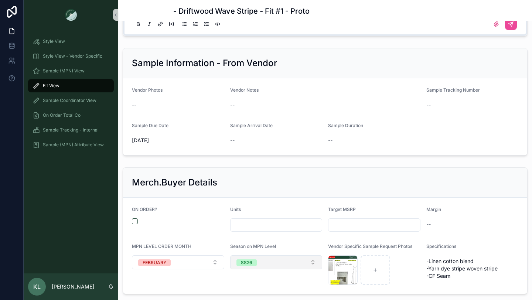
click at [241, 262] on div "SS26" at bounding box center [246, 262] width 11 height 7
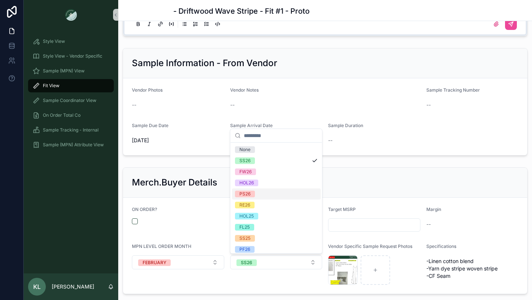
click at [259, 192] on div "PS26" at bounding box center [276, 193] width 89 height 11
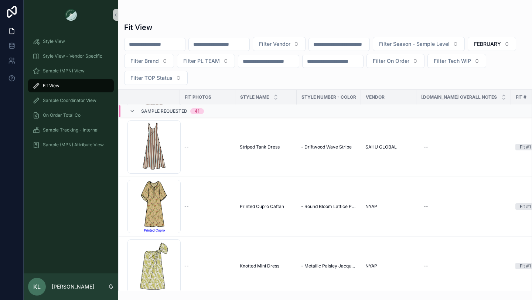
scroll to position [1616, 0]
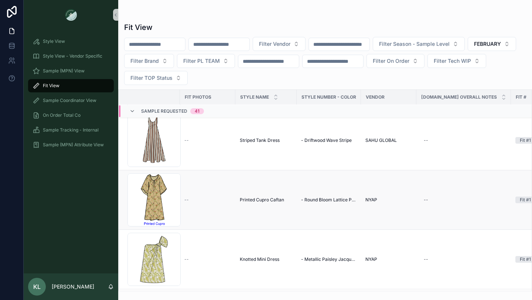
click at [256, 199] on span "Printed Cupro Caftan" at bounding box center [262, 200] width 44 height 6
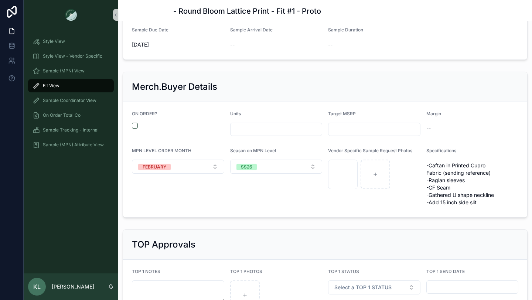
scroll to position [853, 0]
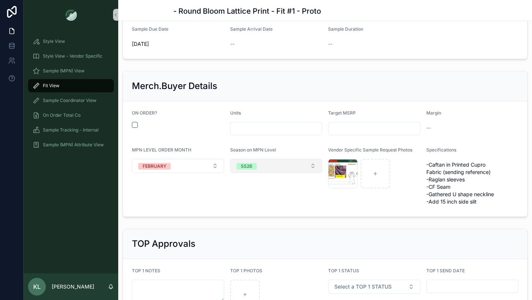
click at [256, 163] on span "SS26" at bounding box center [246, 166] width 20 height 7
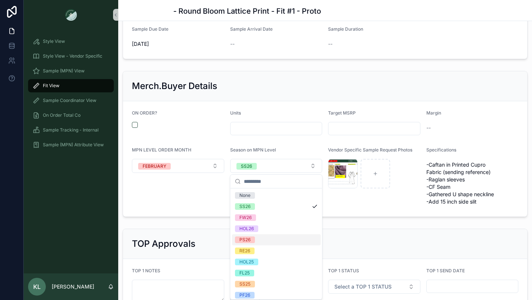
click at [257, 241] on div "PS26" at bounding box center [276, 239] width 89 height 11
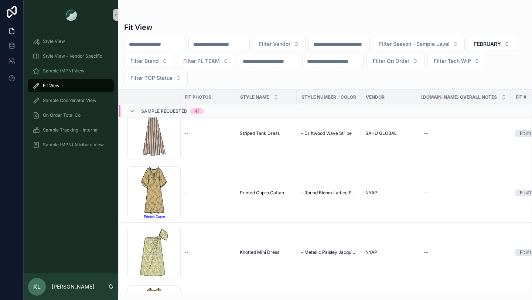
scroll to position [1643, 0]
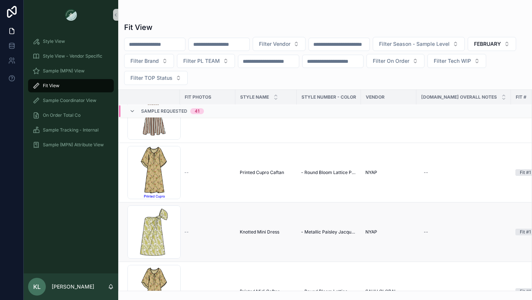
click at [251, 233] on span "Knotted Mini Dress" at bounding box center [260, 232] width 40 height 6
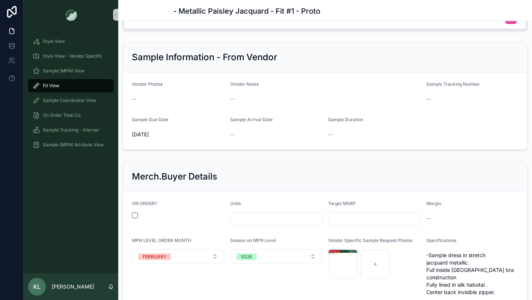
scroll to position [762, 0]
click at [246, 253] on div "SS26" at bounding box center [246, 256] width 11 height 7
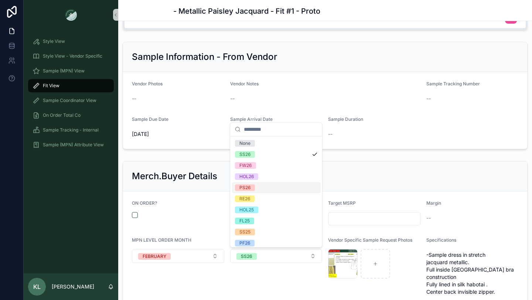
click at [256, 187] on div "PS26" at bounding box center [276, 187] width 89 height 11
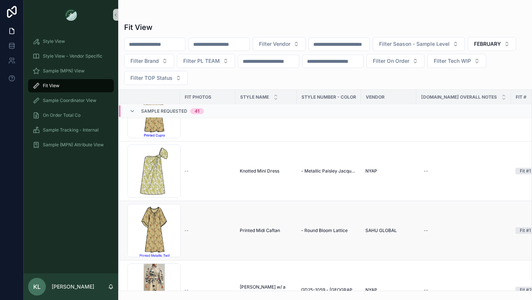
scroll to position [1760, 0]
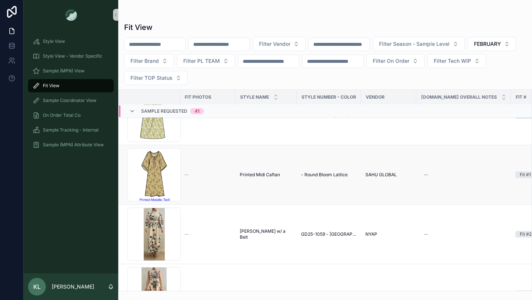
click at [263, 174] on span "Printed Midi Caftan" at bounding box center [260, 175] width 40 height 6
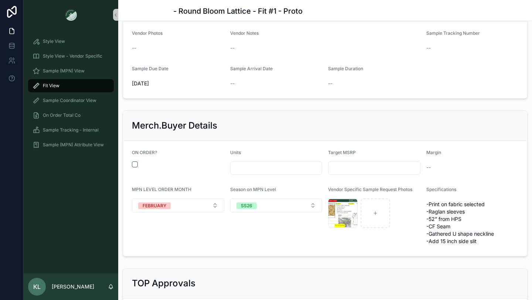
scroll to position [974, 0]
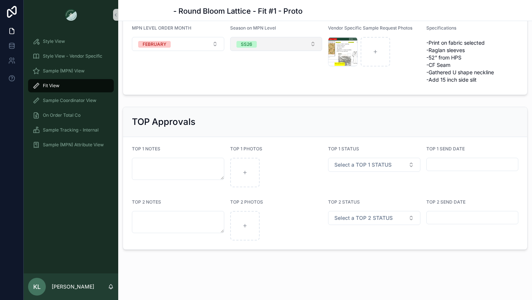
click at [264, 44] on button "SS26" at bounding box center [276, 44] width 92 height 14
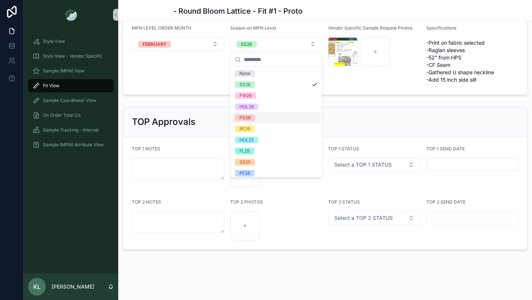
click at [264, 116] on div "PS26" at bounding box center [276, 117] width 89 height 11
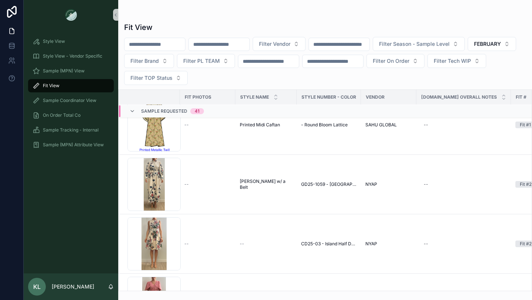
scroll to position [1810, 0]
click at [261, 186] on span "[PERSON_NAME] w/ a Belt" at bounding box center [266, 184] width 52 height 12
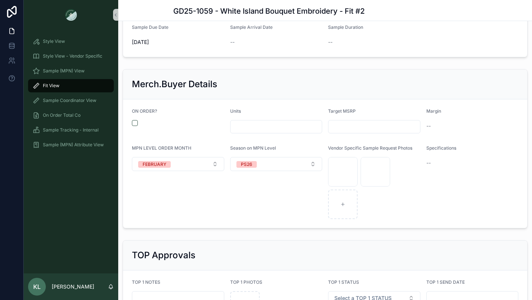
scroll to position [1035, 0]
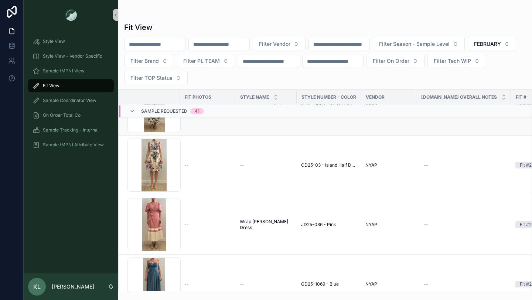
scroll to position [1889, 0]
click at [323, 163] on span "CD25-03 - Island Half Drop Floral" at bounding box center [328, 164] width 55 height 6
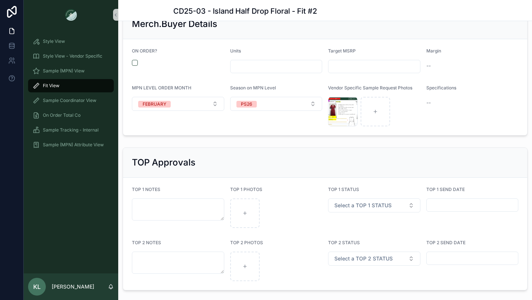
scroll to position [1075, 0]
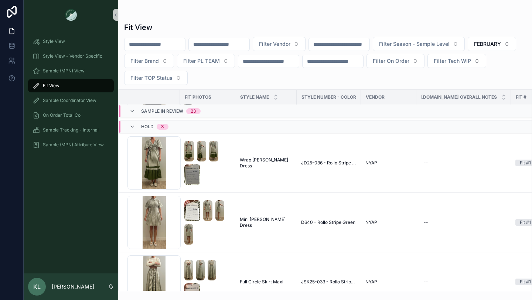
scroll to position [4206, 0]
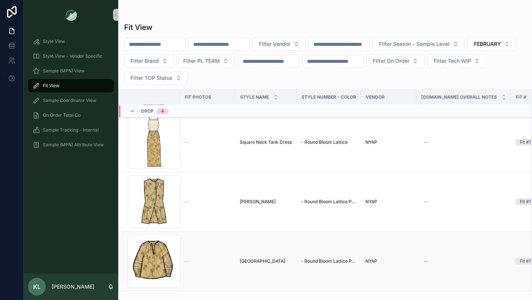
click at [248, 259] on span "[GEOGRAPHIC_DATA]" at bounding box center [262, 261] width 45 height 6
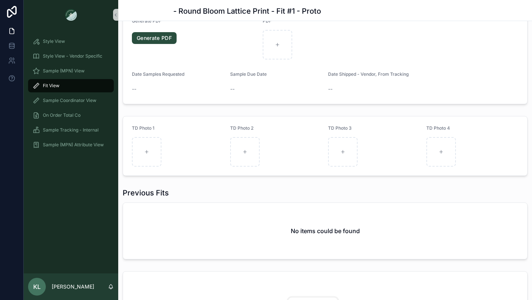
scroll to position [622, 0]
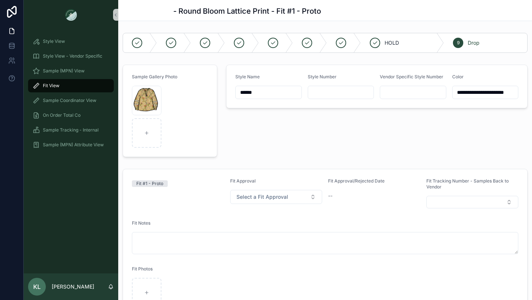
scroll to position [960, 0]
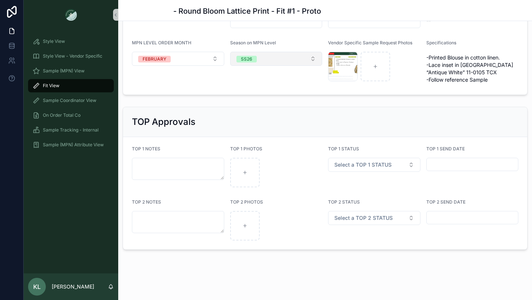
click at [271, 61] on button "SS26" at bounding box center [276, 59] width 92 height 14
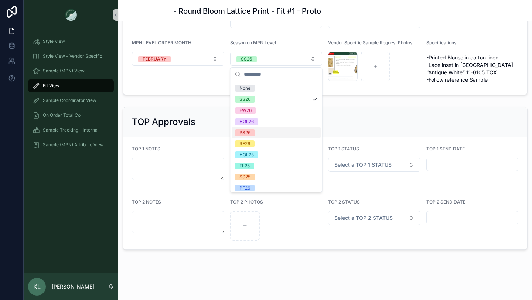
click at [257, 129] on div "PS26" at bounding box center [276, 132] width 89 height 11
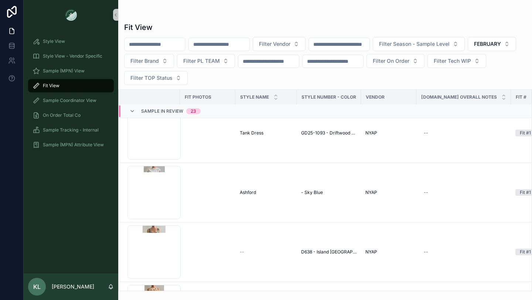
scroll to position [4206, 0]
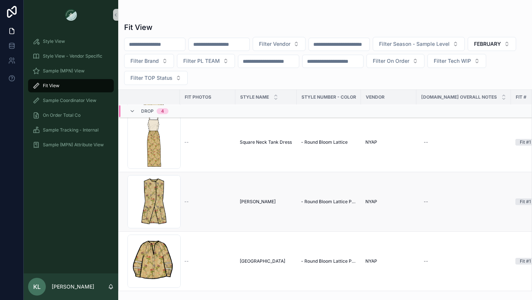
click at [245, 202] on span "[PERSON_NAME]" at bounding box center [258, 202] width 36 height 6
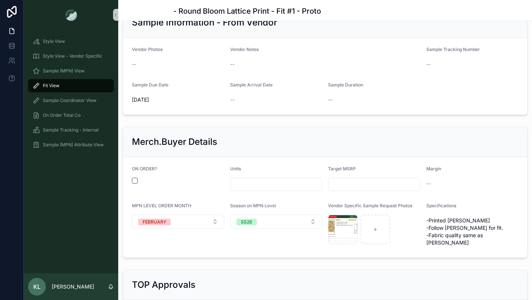
scroll to position [955, 0]
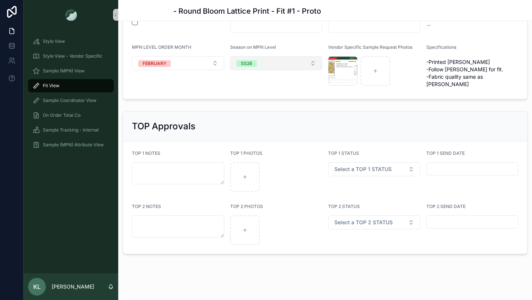
click at [265, 59] on button "SS26" at bounding box center [276, 63] width 92 height 14
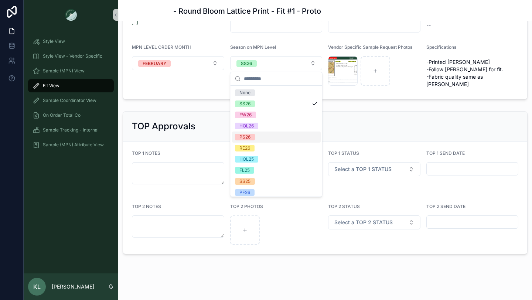
click at [261, 134] on div "PS26" at bounding box center [276, 136] width 89 height 11
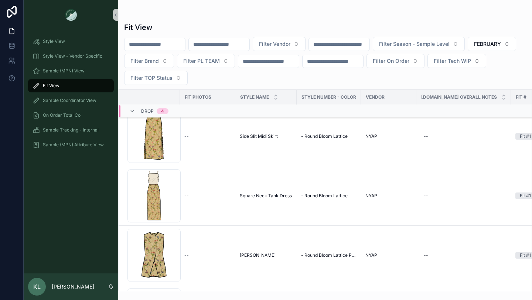
scroll to position [4206, 0]
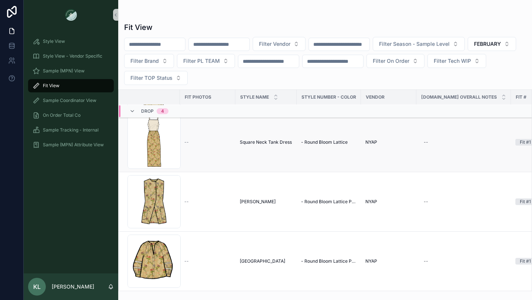
click at [256, 143] on span "Square Neck Tank Dress" at bounding box center [266, 142] width 52 height 6
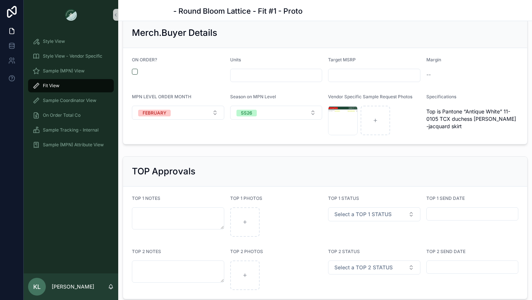
scroll to position [955, 0]
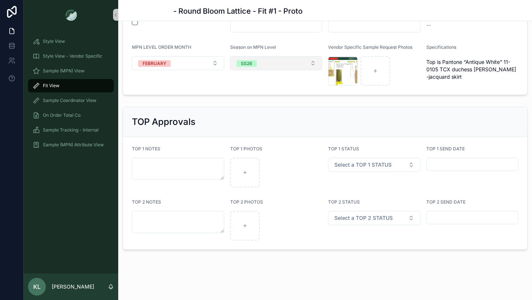
click at [247, 60] on span "SS26" at bounding box center [246, 62] width 20 height 7
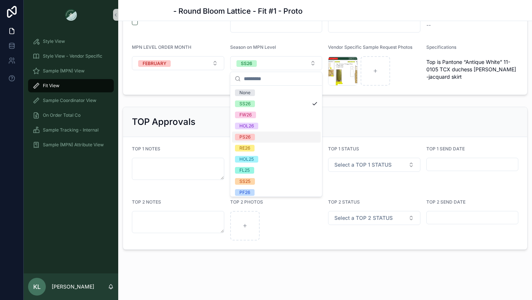
click at [261, 134] on div "PS26" at bounding box center [276, 136] width 89 height 11
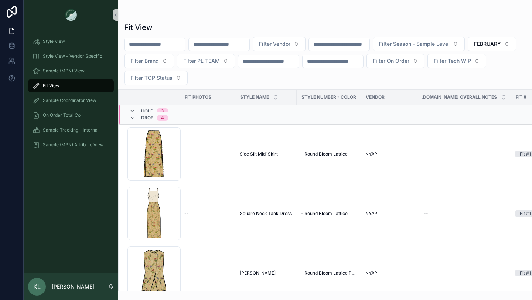
scroll to position [4125, 0]
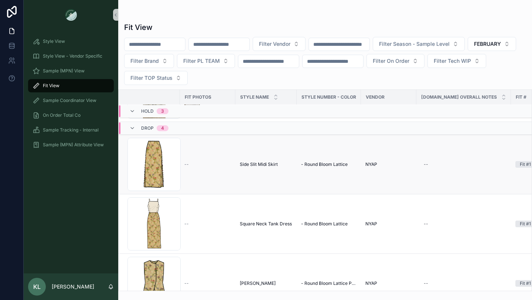
click at [251, 165] on span "Side Slit Midi Skirt" at bounding box center [259, 164] width 38 height 6
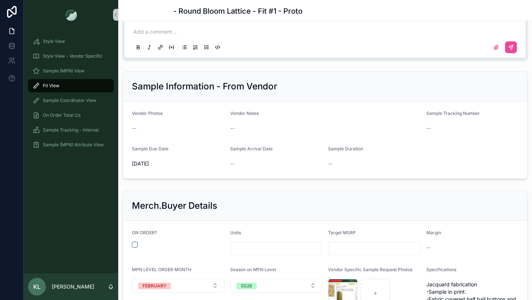
scroll to position [960, 0]
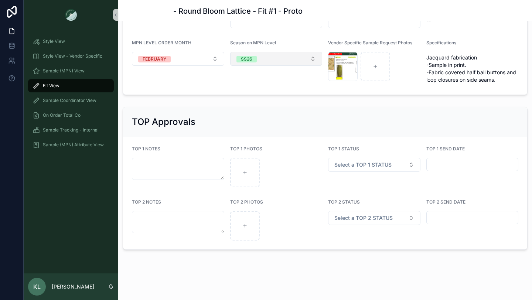
click at [262, 59] on button "SS26" at bounding box center [276, 59] width 92 height 14
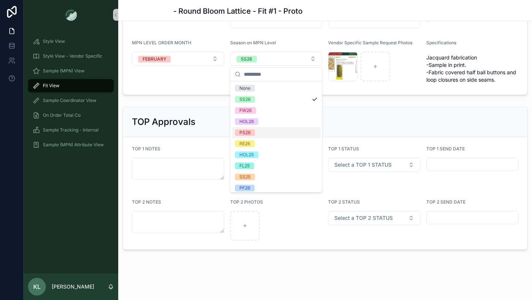
click at [263, 134] on div "PS26" at bounding box center [276, 132] width 89 height 11
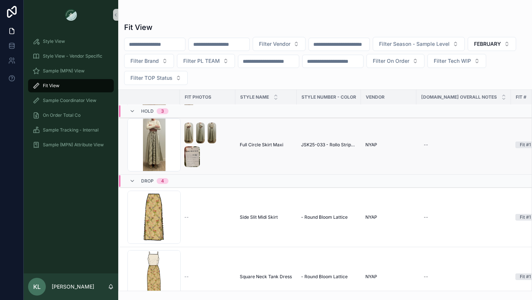
scroll to position [4017, 0]
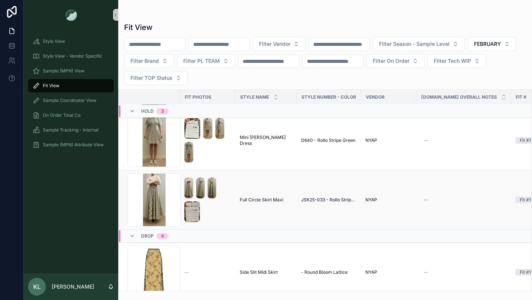
click at [255, 198] on span "Full Circle Skirt Maxi" at bounding box center [262, 200] width 44 height 6
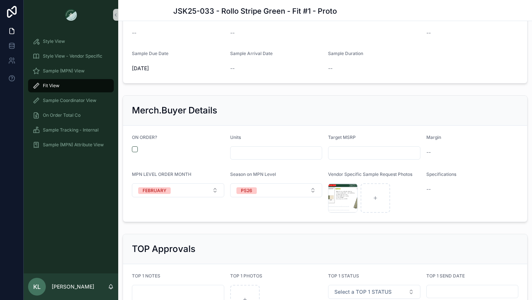
scroll to position [874, 0]
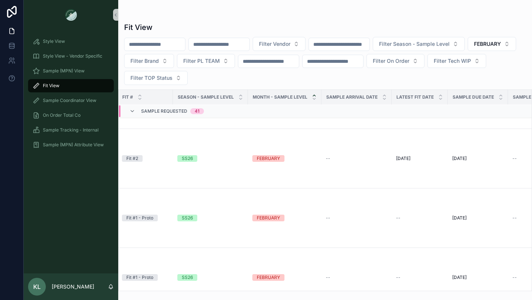
scroll to position [2066, 393]
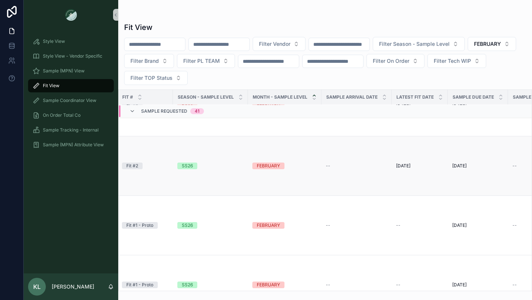
click at [187, 166] on div "SS26" at bounding box center [187, 165] width 11 height 7
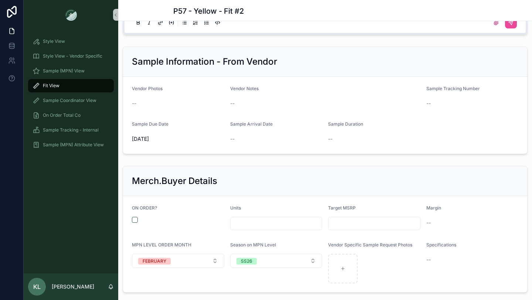
scroll to position [915, 0]
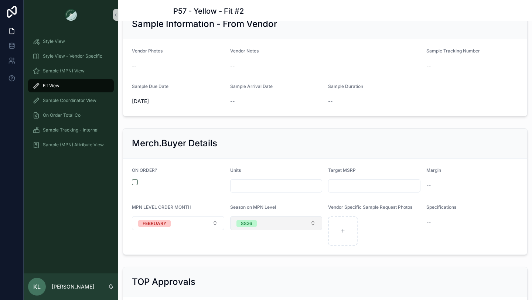
click at [253, 226] on span "SS26" at bounding box center [246, 223] width 20 height 7
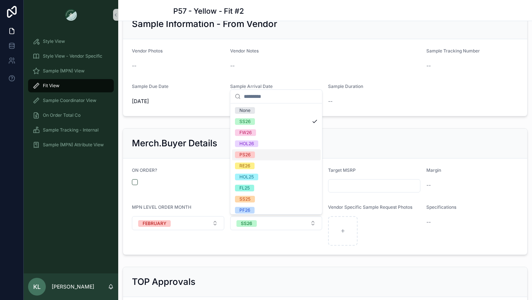
click at [250, 154] on div "PS26" at bounding box center [244, 154] width 11 height 7
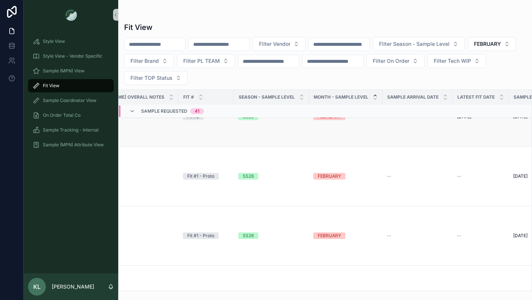
scroll to position [2089, 332]
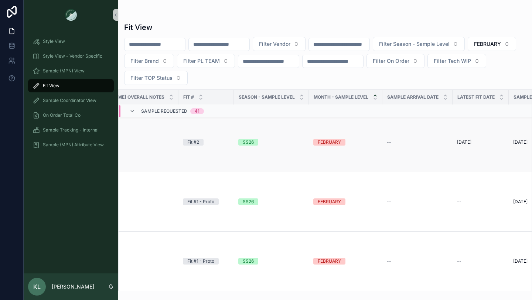
click at [246, 140] on div "SS26" at bounding box center [248, 142] width 11 height 7
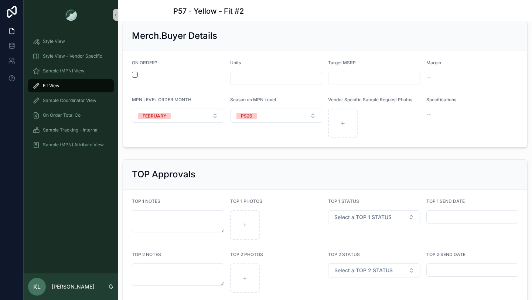
scroll to position [1075, 0]
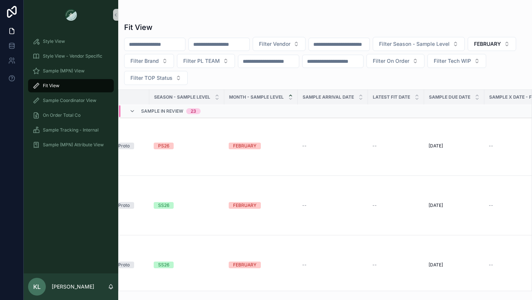
scroll to position [2873, 417]
click at [165, 202] on div "SS26" at bounding box center [163, 204] width 11 height 7
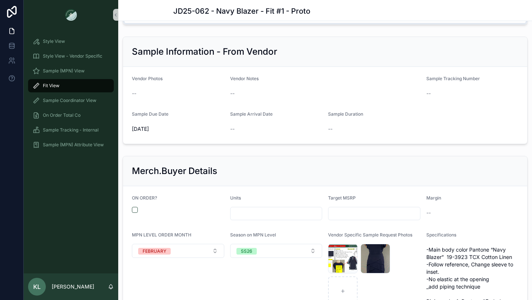
scroll to position [906, 0]
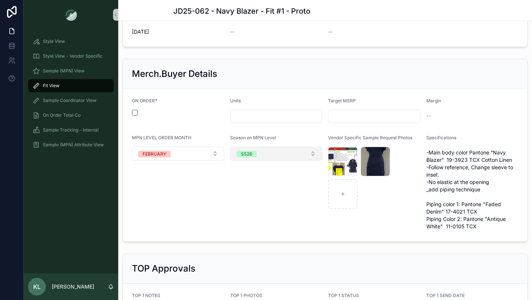
click at [251, 157] on div "SS26" at bounding box center [246, 154] width 11 height 7
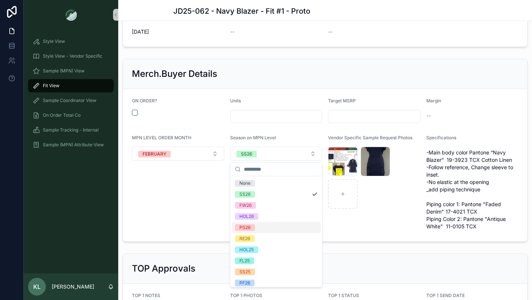
click at [255, 232] on div "PS26" at bounding box center [276, 227] width 89 height 11
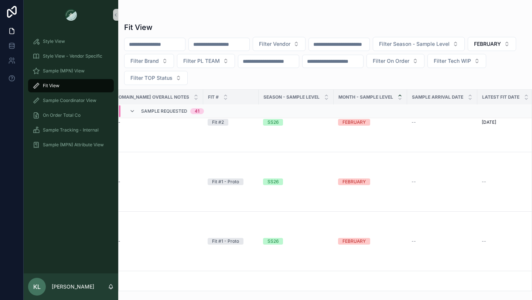
scroll to position [2210, 308]
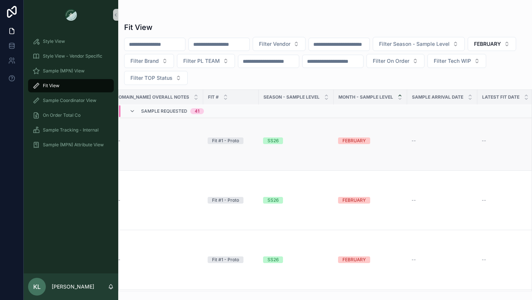
click at [268, 138] on div "SS26" at bounding box center [272, 140] width 11 height 7
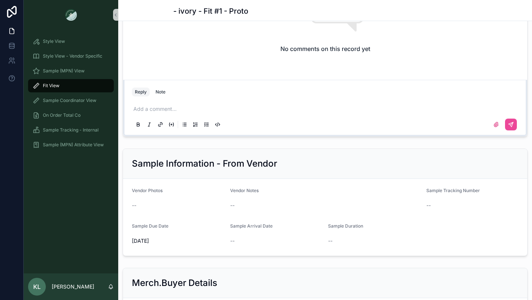
scroll to position [763, 0]
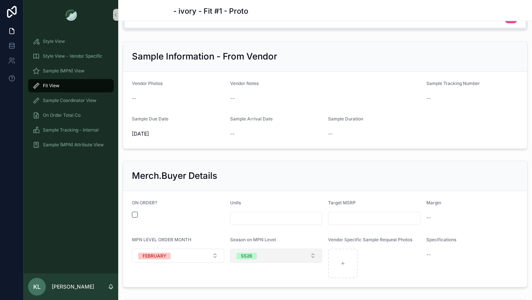
click at [251, 254] on div "SS26" at bounding box center [246, 256] width 11 height 7
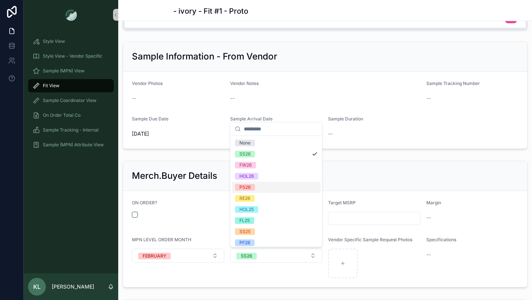
click at [260, 188] on div "PS26" at bounding box center [276, 187] width 89 height 11
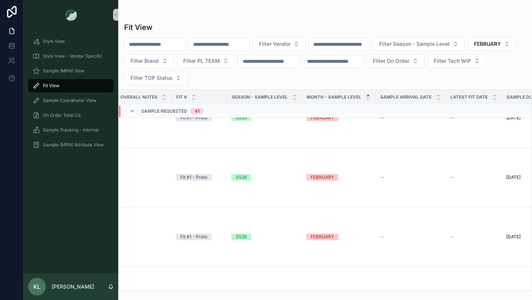
scroll to position [2211, 339]
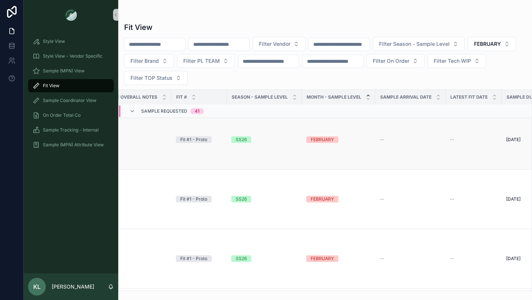
click at [237, 141] on div "SS26" at bounding box center [241, 139] width 11 height 7
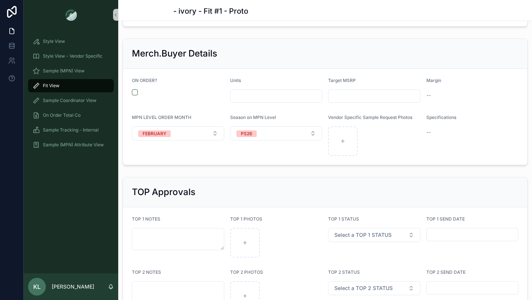
scroll to position [955, 0]
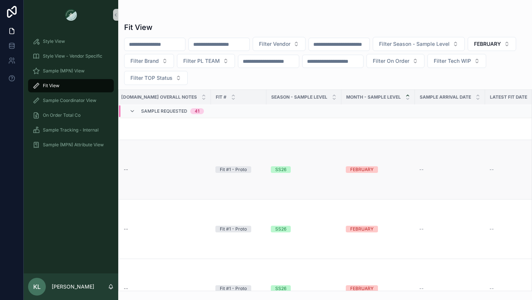
scroll to position [2249, 300]
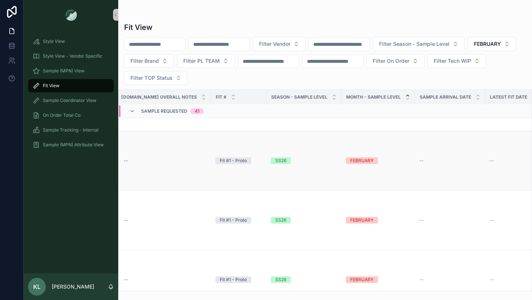
click at [275, 160] on div "SS26" at bounding box center [280, 160] width 11 height 7
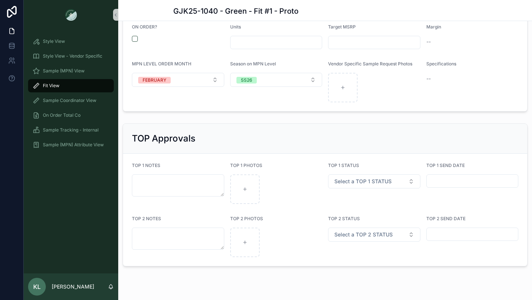
scroll to position [918, 0]
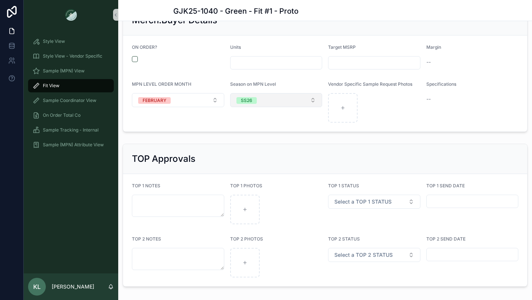
click at [265, 104] on button "SS26" at bounding box center [276, 100] width 92 height 14
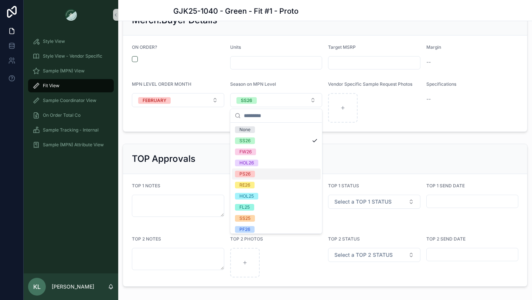
click at [257, 175] on div "PS26" at bounding box center [276, 173] width 89 height 11
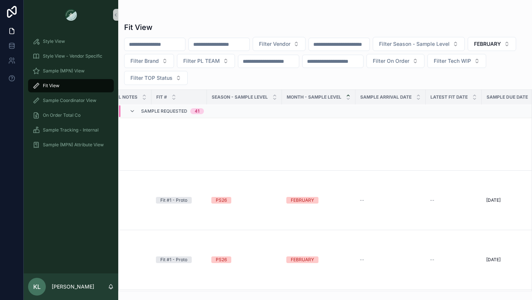
scroll to position [1174, 359]
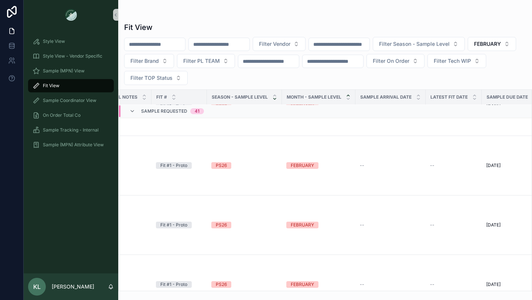
click at [273, 99] on icon "scrollable content" at bounding box center [274, 98] width 3 height 1
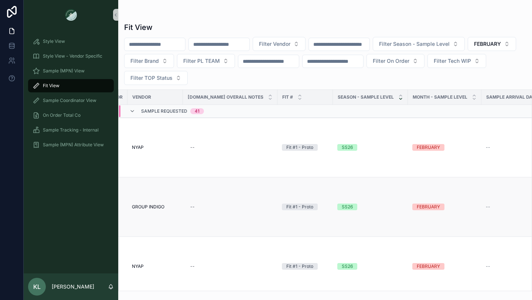
scroll to position [0, 309]
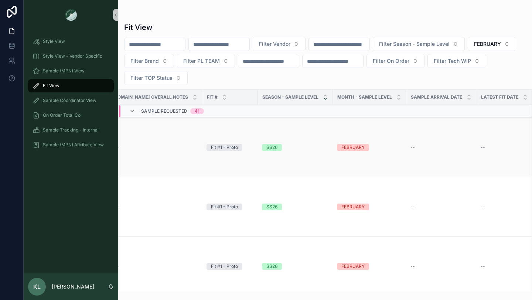
click at [266, 145] on div "SS26" at bounding box center [271, 147] width 11 height 7
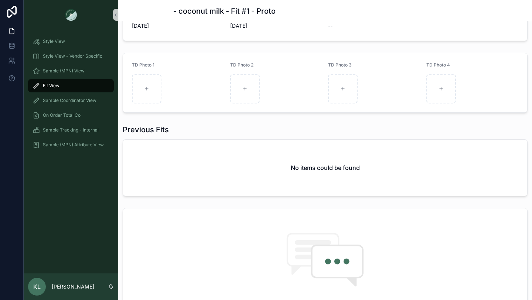
scroll to position [828, 0]
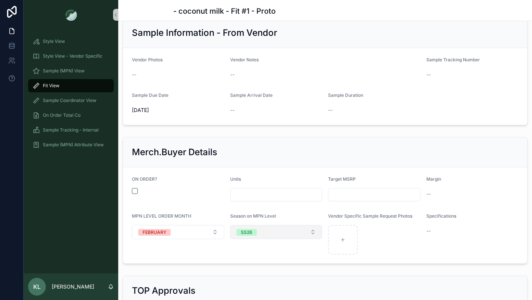
click at [250, 234] on div "SS26" at bounding box center [246, 232] width 11 height 7
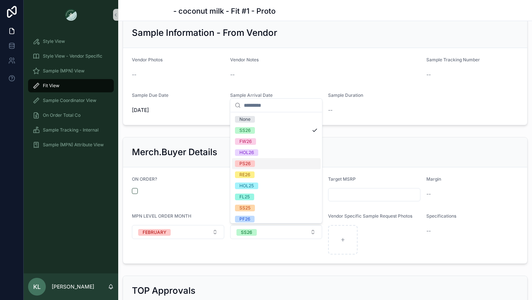
click at [262, 163] on div "PS26" at bounding box center [276, 163] width 89 height 11
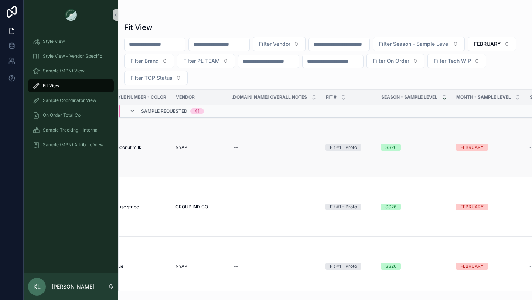
scroll to position [0, 192]
click at [383, 208] on div "SS26" at bounding box center [388, 206] width 11 height 7
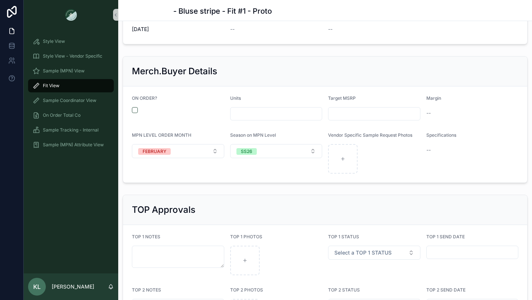
scroll to position [882, 0]
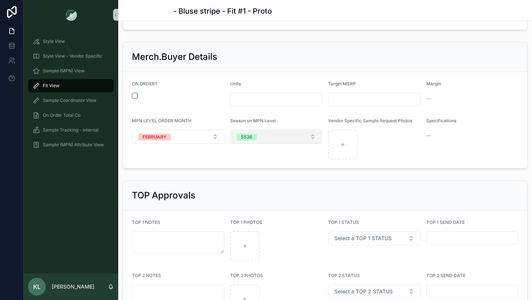
click at [257, 136] on button "SS26" at bounding box center [276, 137] width 92 height 14
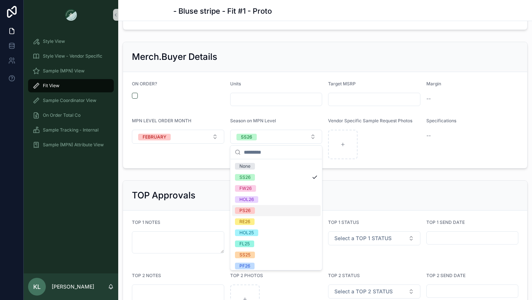
click at [251, 209] on span "PS26" at bounding box center [245, 210] width 20 height 7
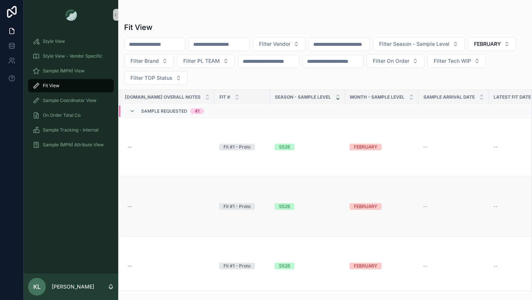
scroll to position [0, 359]
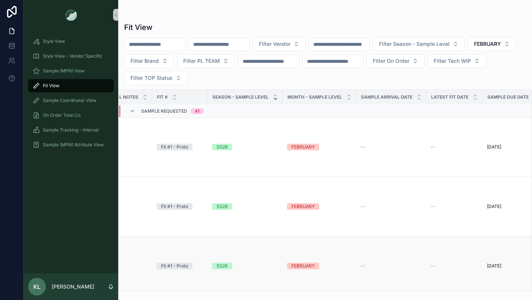
click at [216, 263] on div "SS26" at bounding box center [221, 266] width 11 height 7
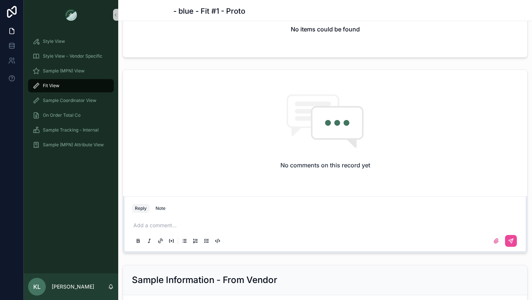
scroll to position [955, 0]
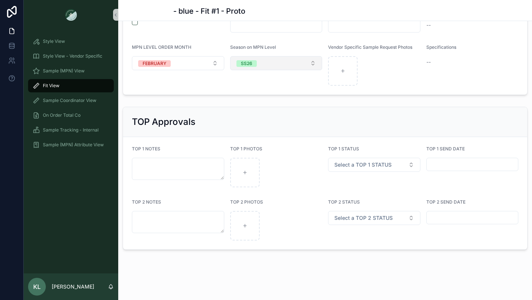
click at [261, 64] on button "SS26" at bounding box center [276, 63] width 92 height 14
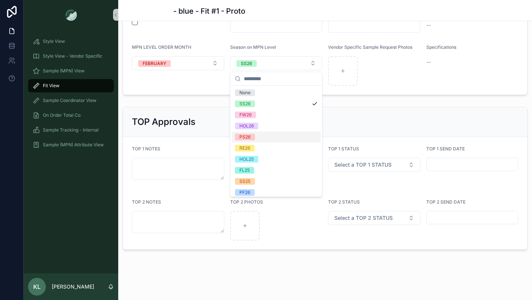
click at [273, 134] on div "PS26" at bounding box center [276, 136] width 89 height 11
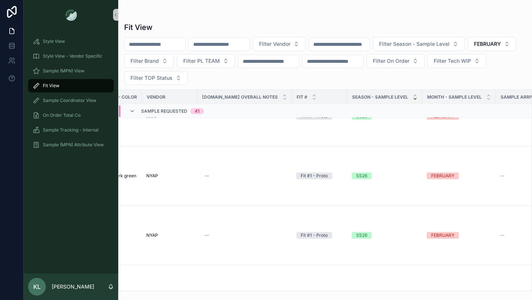
scroll to position [150, 241]
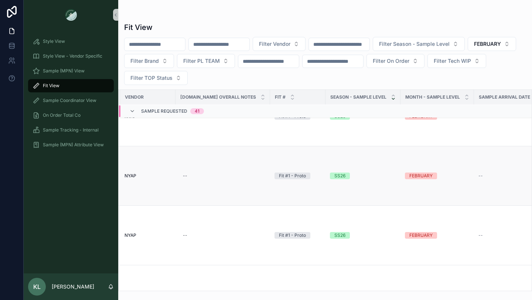
click at [334, 173] on div "SS26" at bounding box center [339, 175] width 11 height 7
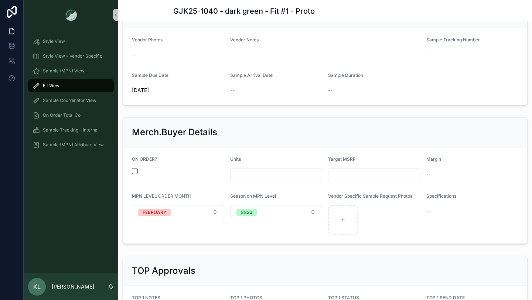
scroll to position [865, 0]
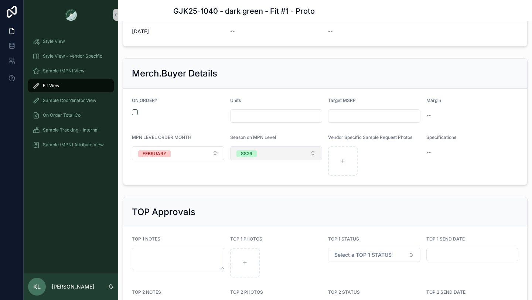
click at [248, 157] on button "SS26" at bounding box center [276, 153] width 92 height 14
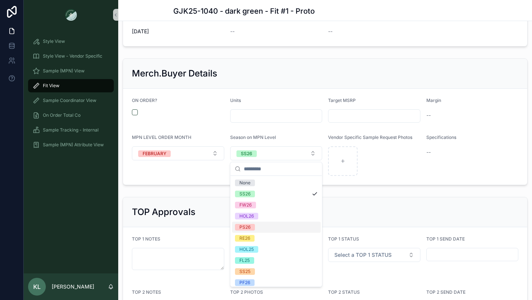
click at [274, 227] on div "PS26" at bounding box center [276, 227] width 89 height 11
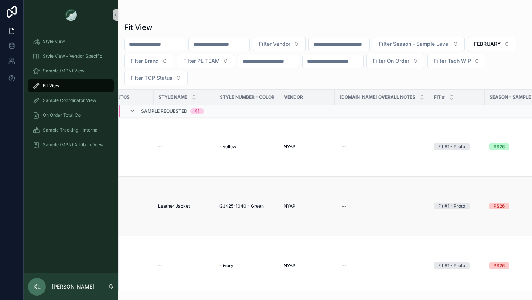
scroll to position [239, 124]
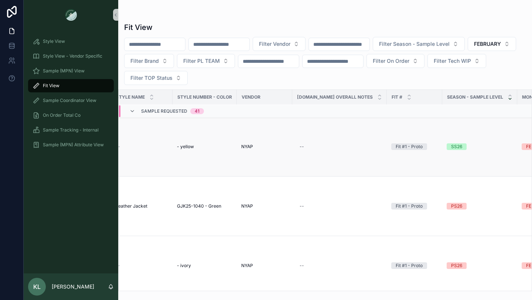
click at [452, 146] on div "SS26" at bounding box center [456, 146] width 11 height 7
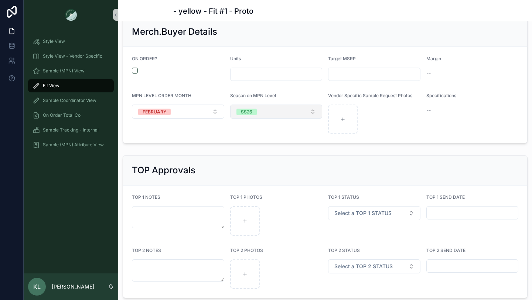
scroll to position [909, 0]
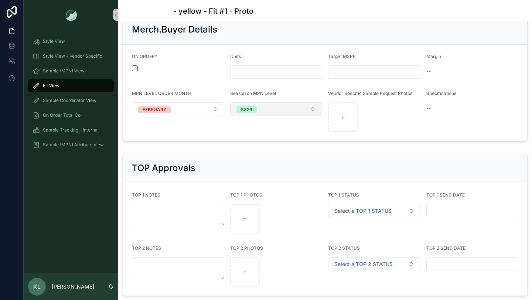
click at [251, 107] on div "SS26" at bounding box center [246, 109] width 11 height 7
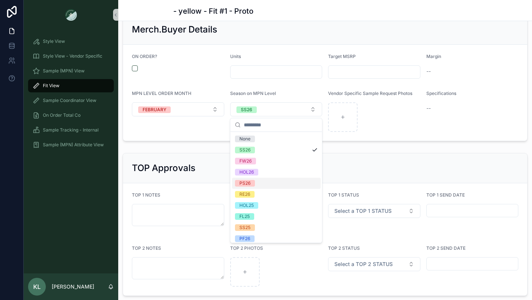
click at [261, 182] on div "PS26" at bounding box center [276, 183] width 89 height 11
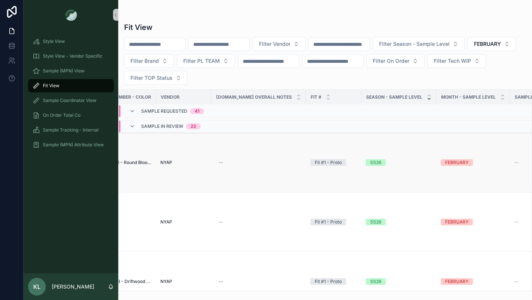
scroll to position [2558, 213]
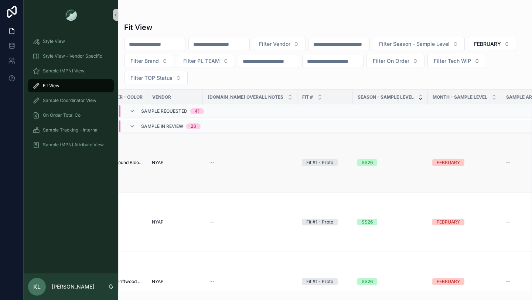
click at [365, 160] on div "SS26" at bounding box center [366, 162] width 11 height 7
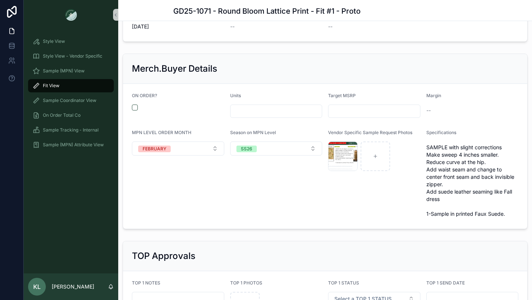
scroll to position [932, 0]
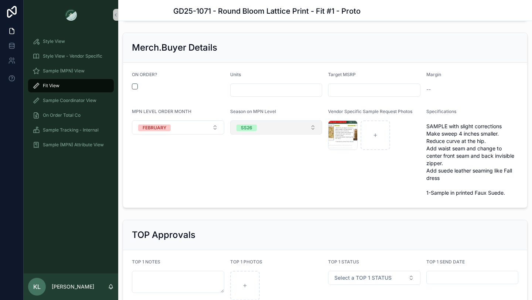
click at [258, 130] on button "SS26" at bounding box center [276, 127] width 92 height 14
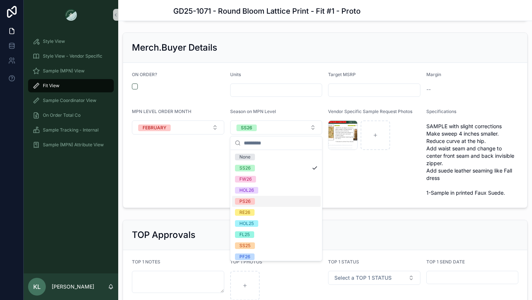
click at [264, 203] on div "PS26" at bounding box center [276, 201] width 89 height 11
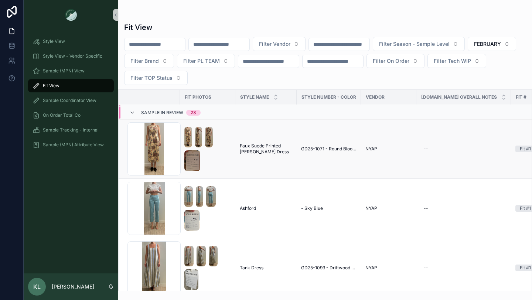
scroll to position [2586, 0]
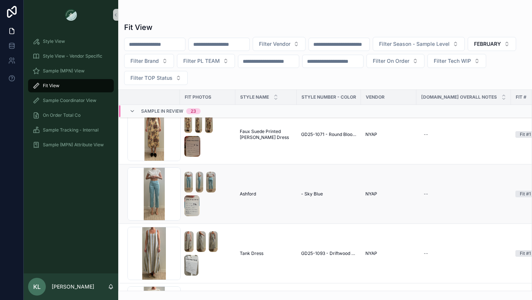
click at [220, 203] on div "scrollable content" at bounding box center [207, 194] width 47 height 44
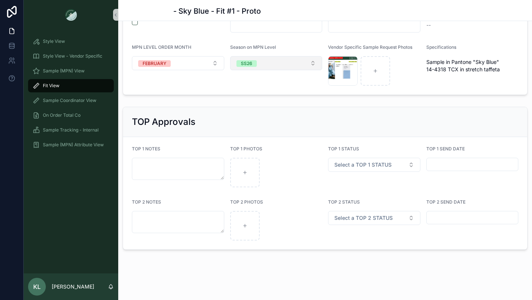
click at [259, 65] on button "SS26" at bounding box center [276, 63] width 92 height 14
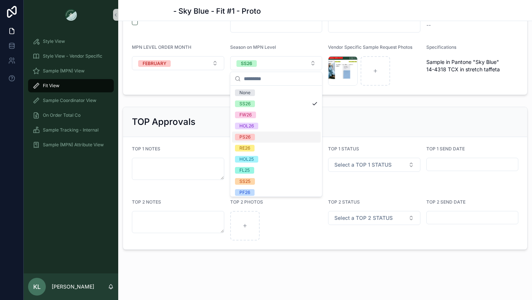
click at [259, 136] on div "PS26" at bounding box center [276, 136] width 89 height 11
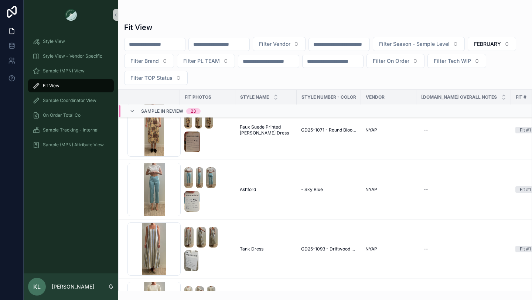
scroll to position [2576, 0]
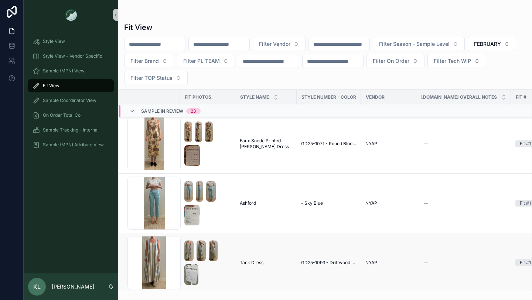
click at [254, 260] on span "Tank Dress" at bounding box center [252, 263] width 24 height 6
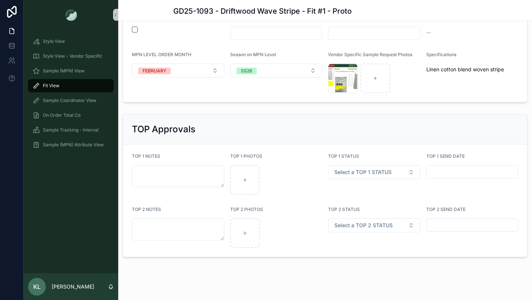
scroll to position [997, 0]
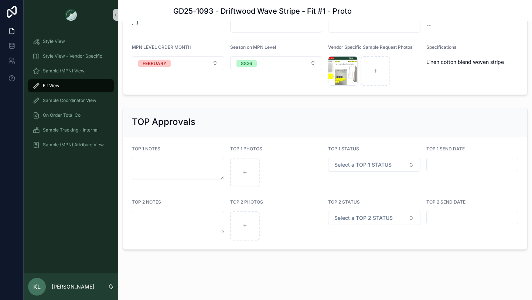
click at [260, 71] on div "Season on MPN Level SS26" at bounding box center [276, 64] width 92 height 41
click at [260, 63] on button "SS26" at bounding box center [276, 63] width 92 height 14
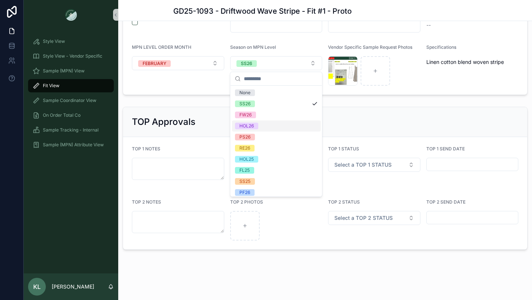
click at [263, 132] on div "PS26" at bounding box center [276, 136] width 89 height 11
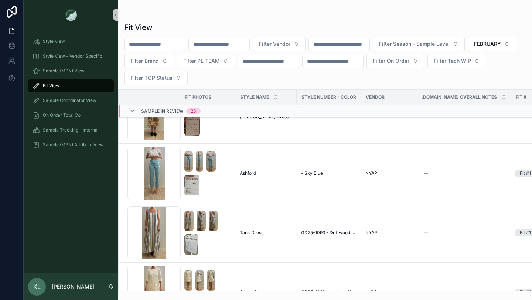
scroll to position [2687, 0]
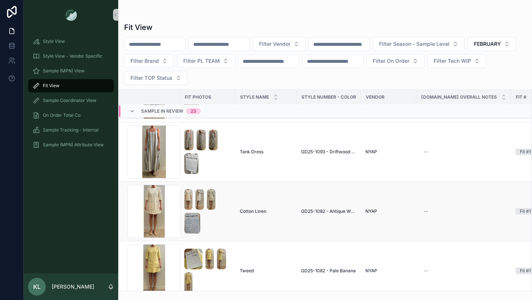
click at [257, 211] on span "Cotton Linen" at bounding box center [253, 211] width 27 height 6
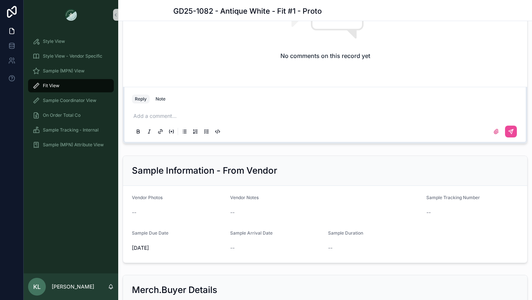
scroll to position [817, 0]
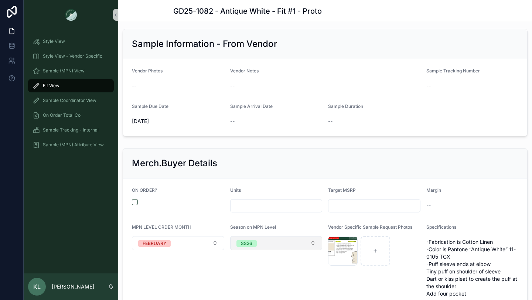
click at [249, 245] on div "SS26" at bounding box center [246, 243] width 11 height 7
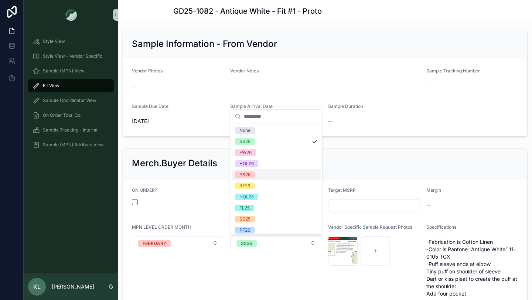
click at [257, 173] on div "PS26" at bounding box center [276, 174] width 89 height 11
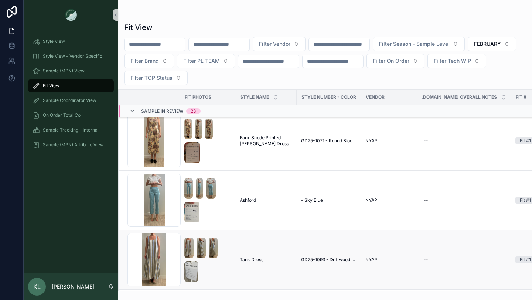
scroll to position [2698, 0]
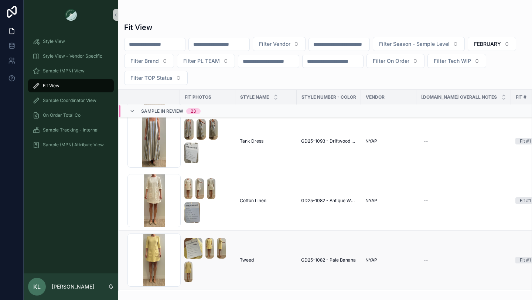
click at [247, 260] on span "Tweed" at bounding box center [247, 260] width 14 height 6
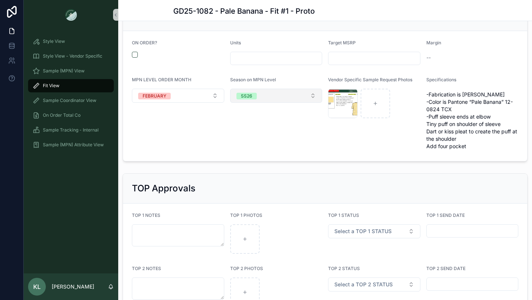
scroll to position [951, 0]
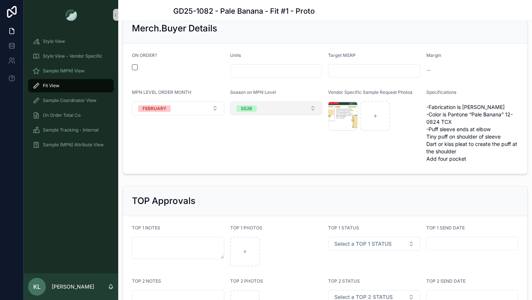
click at [265, 102] on button "SS26" at bounding box center [276, 108] width 92 height 14
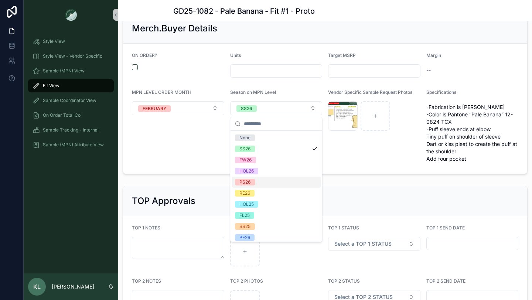
click at [253, 181] on span "PS26" at bounding box center [245, 182] width 20 height 7
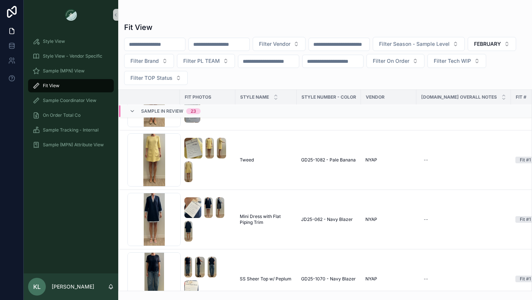
scroll to position [3753, 0]
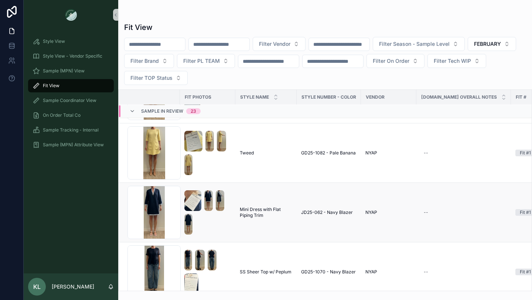
click at [252, 210] on span "Mini Dress with Flat Piping Trim" at bounding box center [266, 212] width 52 height 12
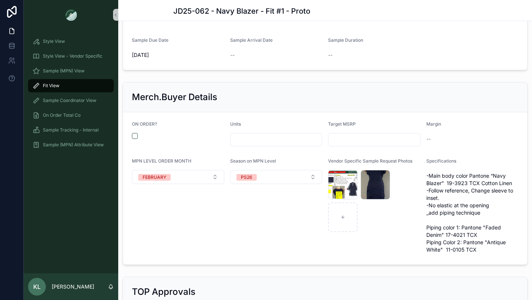
scroll to position [909, 0]
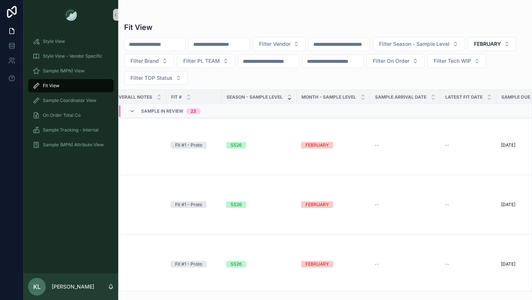
scroll to position [3038, 344]
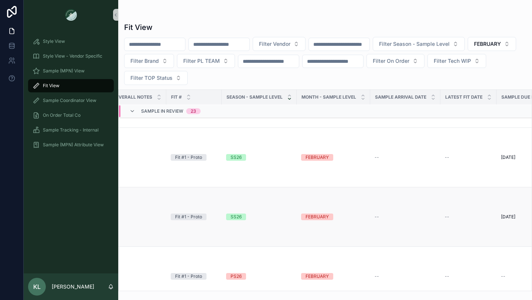
click at [232, 213] on div "SS26" at bounding box center [235, 216] width 11 height 7
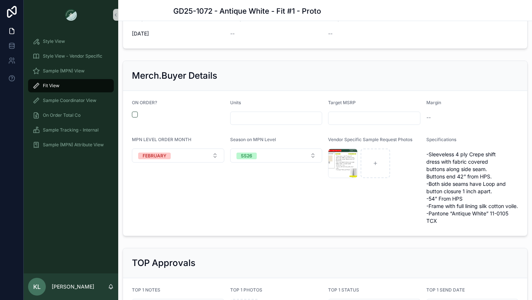
scroll to position [879, 0]
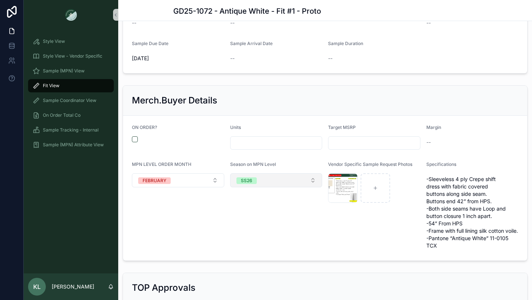
click at [255, 182] on span "SS26" at bounding box center [246, 180] width 20 height 7
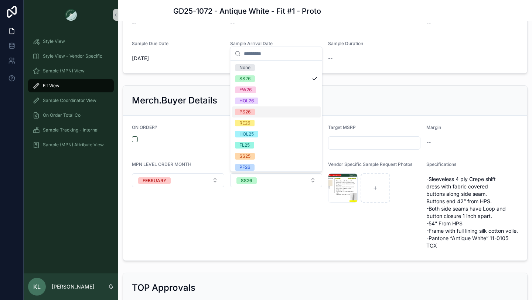
click at [251, 109] on span "PS26" at bounding box center [245, 112] width 20 height 7
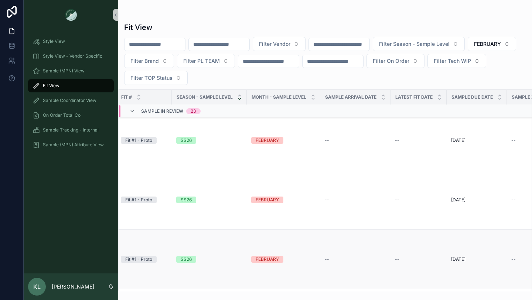
scroll to position [2829, 394]
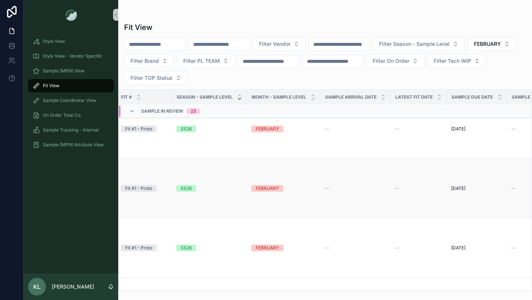
click at [183, 186] on div "SS26" at bounding box center [186, 188] width 11 height 7
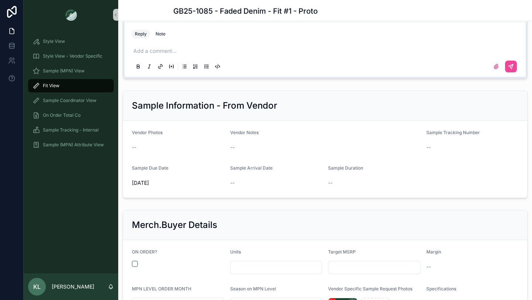
scroll to position [1008, 0]
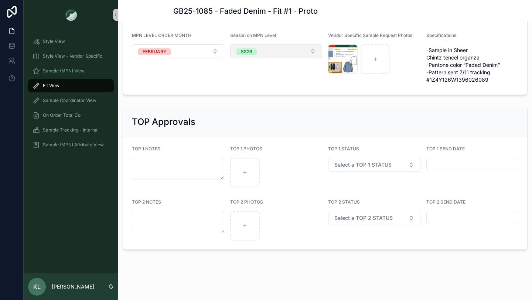
click at [258, 48] on button "SS26" at bounding box center [276, 51] width 92 height 14
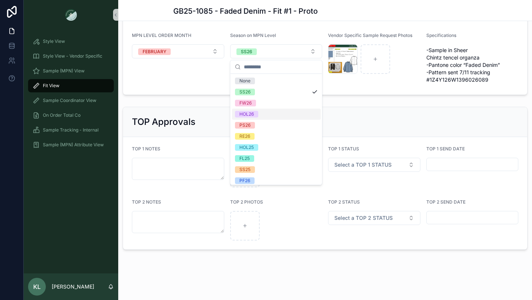
click at [259, 122] on div "PS26" at bounding box center [276, 125] width 89 height 11
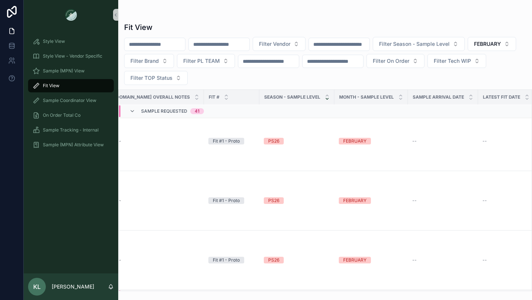
scroll to position [2730, 307]
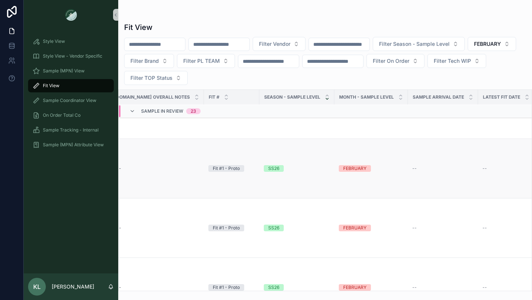
click at [274, 167] on div "SS26" at bounding box center [273, 168] width 11 height 7
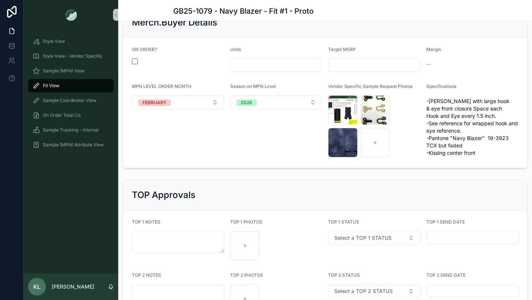
scroll to position [1030, 0]
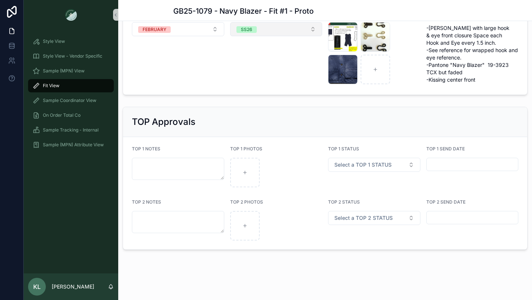
click at [250, 30] on div "SS26" at bounding box center [246, 29] width 11 height 7
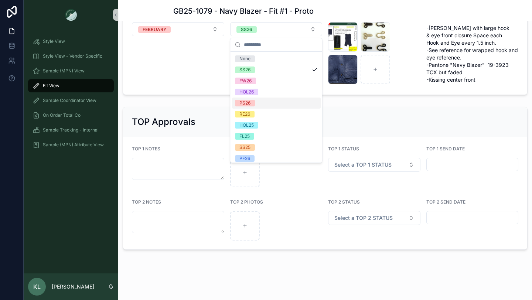
click at [256, 102] on div "PS26" at bounding box center [276, 102] width 89 height 11
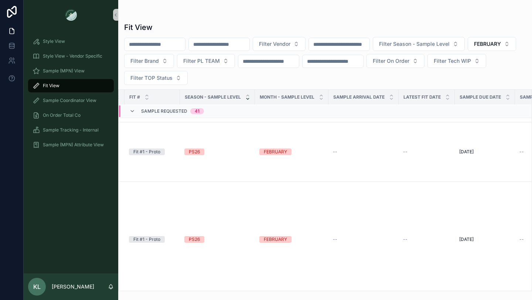
scroll to position [1496, 386]
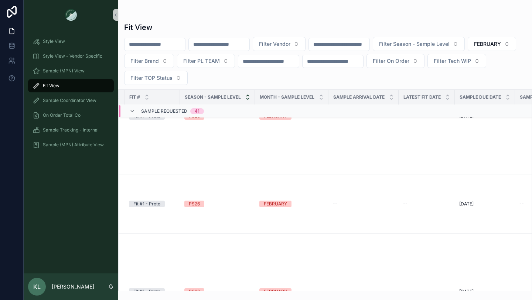
click at [245, 96] on div "scrollable content" at bounding box center [247, 97] width 5 height 8
click at [246, 95] on icon "scrollable content" at bounding box center [247, 95] width 3 height 1
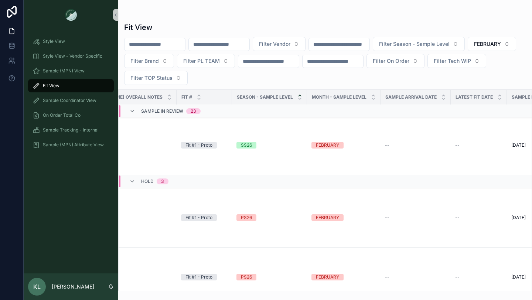
scroll to position [3821, 334]
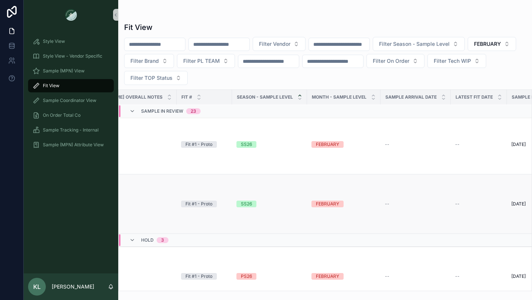
click at [241, 202] on div "SS26" at bounding box center [246, 203] width 11 height 7
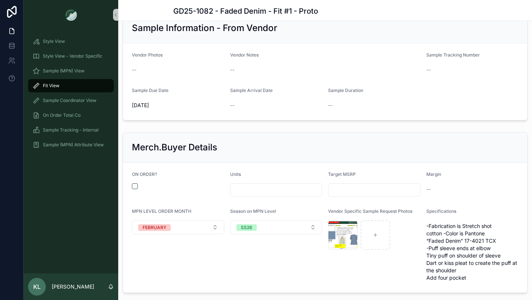
scroll to position [870, 0]
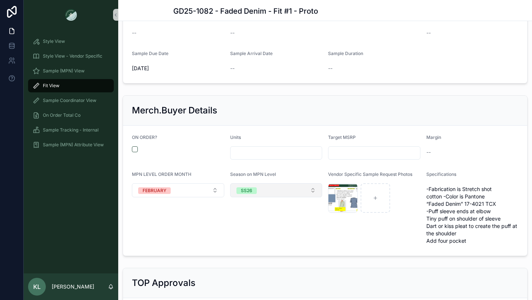
click at [246, 189] on div "SS26" at bounding box center [246, 190] width 11 height 7
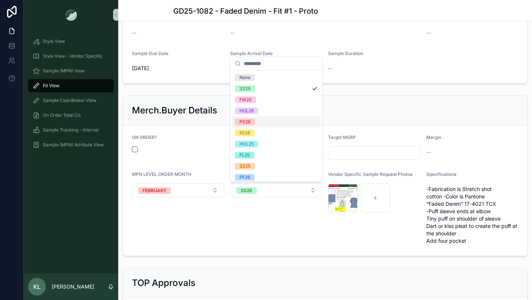
click at [252, 120] on span "PS26" at bounding box center [245, 122] width 20 height 7
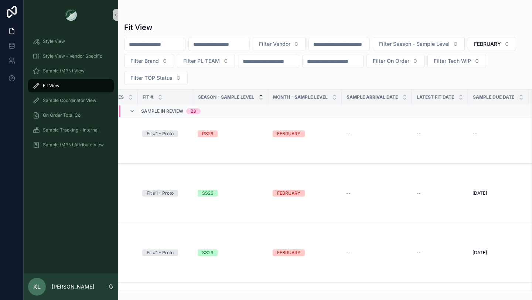
scroll to position [3567, 373]
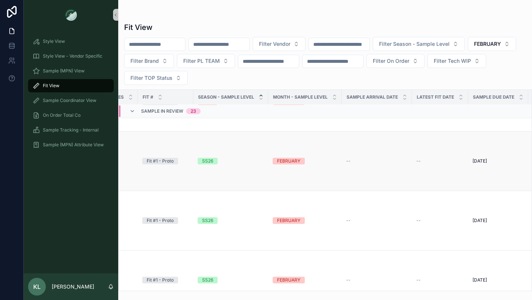
click at [202, 160] on div "SS26" at bounding box center [207, 161] width 11 height 7
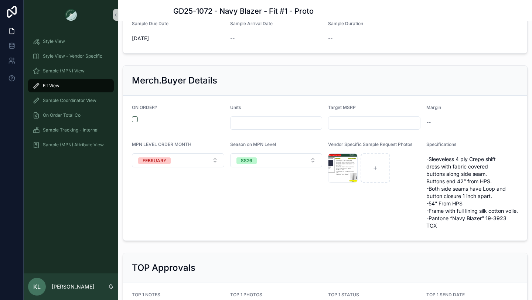
scroll to position [870, 0]
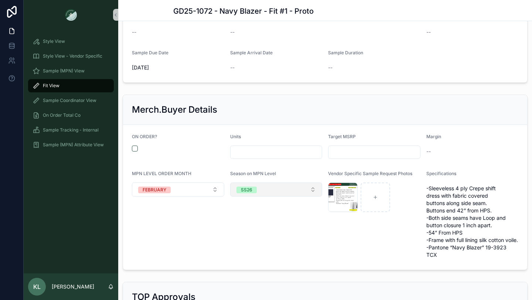
click at [236, 191] on button "SS26" at bounding box center [276, 189] width 92 height 14
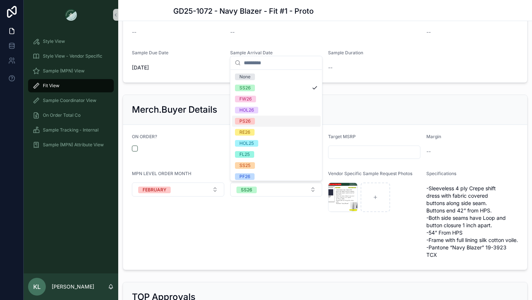
click at [248, 120] on div "PS26" at bounding box center [244, 121] width 11 height 7
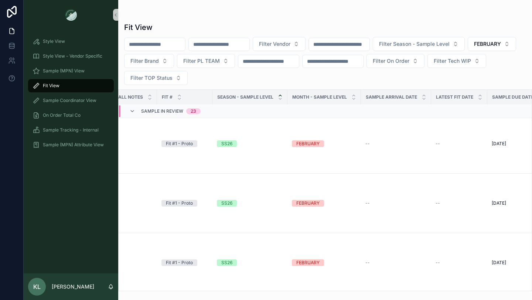
scroll to position [3642, 354]
click at [222, 147] on div "SS26" at bounding box center [226, 145] width 11 height 7
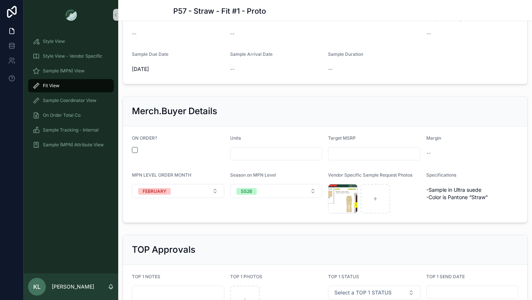
scroll to position [875, 0]
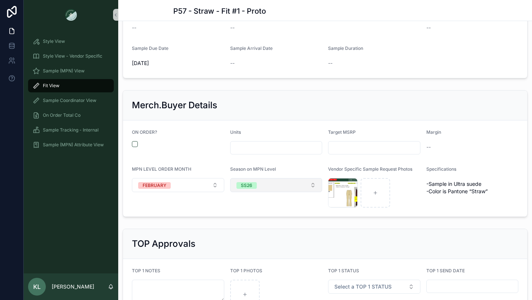
click at [253, 187] on span "SS26" at bounding box center [246, 185] width 20 height 7
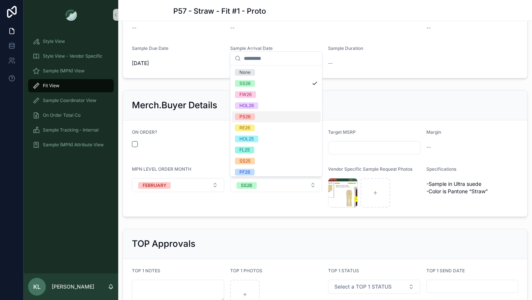
click at [261, 120] on div "PS26" at bounding box center [276, 116] width 89 height 11
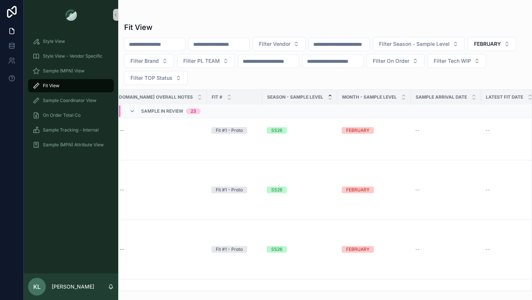
scroll to position [3658, 304]
click at [272, 131] on div "SS26" at bounding box center [276, 130] width 11 height 7
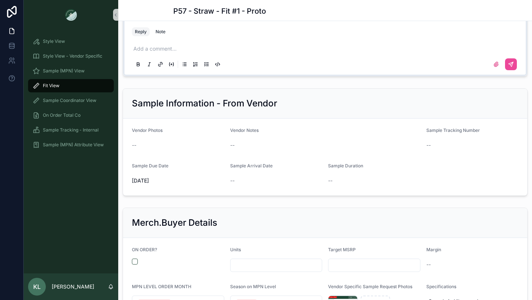
scroll to position [994, 0]
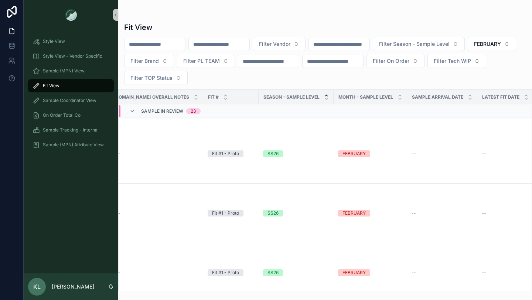
scroll to position [3750, 308]
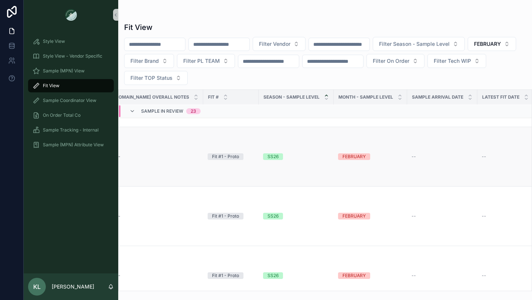
click at [267, 152] on td "SS26" at bounding box center [295, 156] width 75 height 59
click at [267, 158] on div "SS26" at bounding box center [272, 156] width 11 height 7
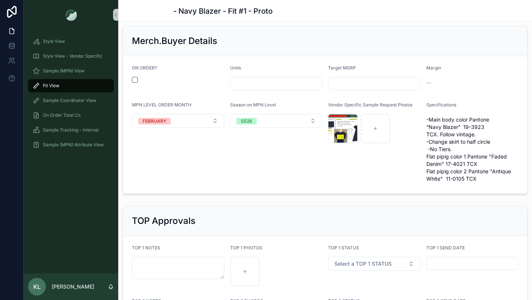
scroll to position [956, 0]
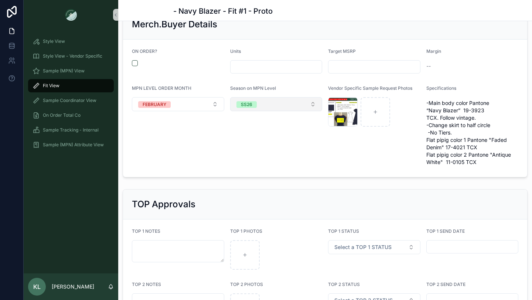
click at [258, 106] on button "SS26" at bounding box center [276, 104] width 92 height 14
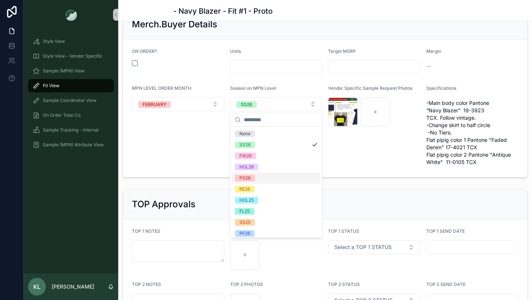
click at [256, 177] on div "PS26" at bounding box center [276, 177] width 89 height 11
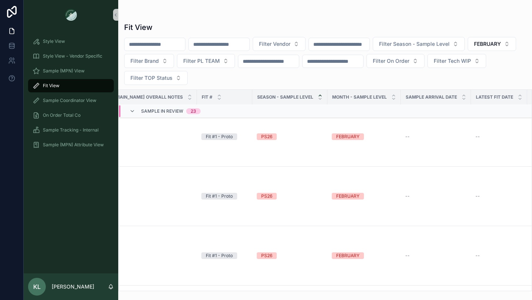
scroll to position [2881, 314]
click at [449, 44] on span "Filter Season - Sample Level" at bounding box center [414, 43] width 71 height 7
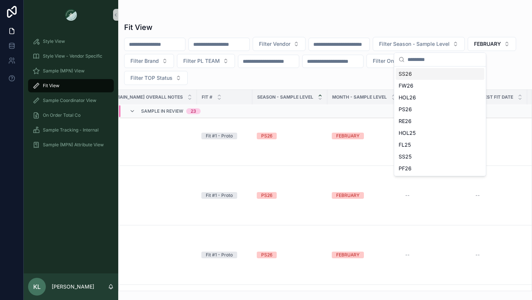
click at [414, 75] on div "SS26" at bounding box center [439, 74] width 89 height 12
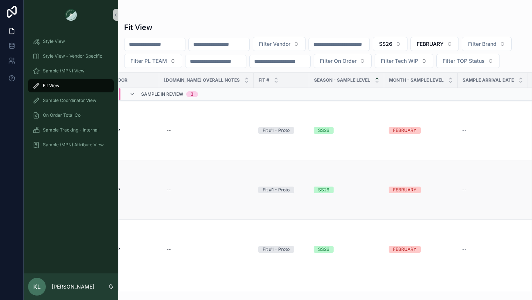
scroll to position [0, 274]
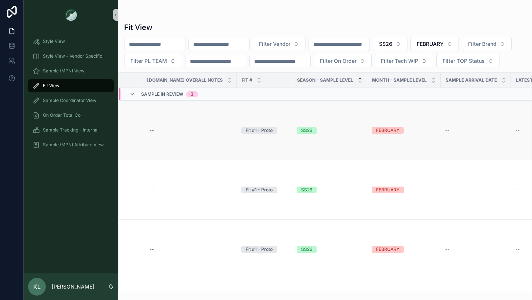
click at [303, 134] on div "SS26" at bounding box center [306, 130] width 11 height 7
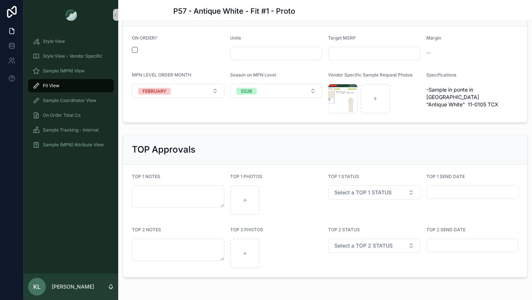
scroll to position [971, 0]
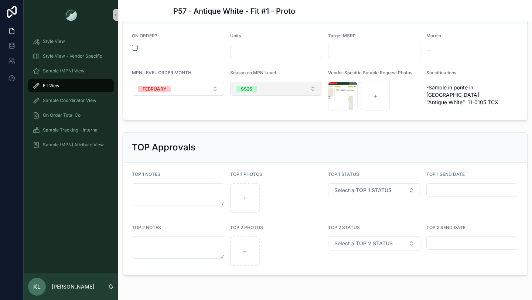
click at [249, 82] on button "SS26" at bounding box center [276, 89] width 92 height 14
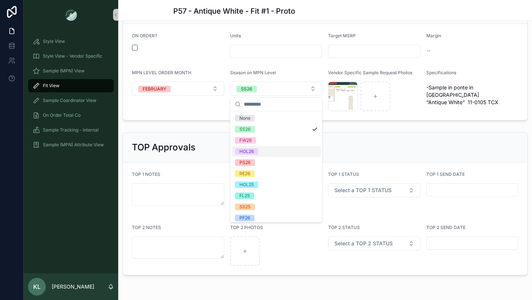
click at [251, 165] on span "PS26" at bounding box center [245, 162] width 20 height 7
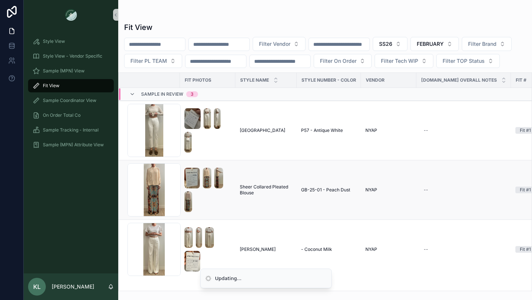
click at [240, 196] on span "Sheer Collared Pleated Blouse" at bounding box center [266, 190] width 52 height 12
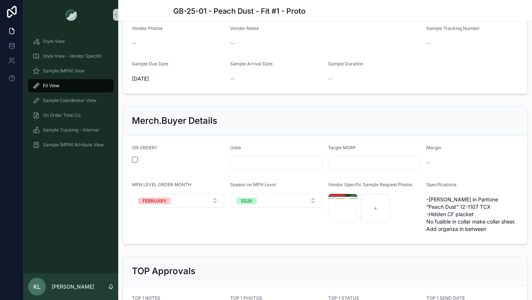
scroll to position [860, 0]
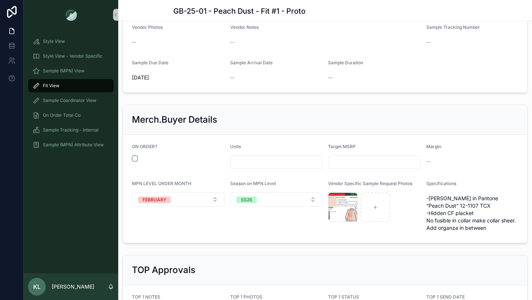
click at [237, 202] on span "SS26" at bounding box center [246, 199] width 20 height 7
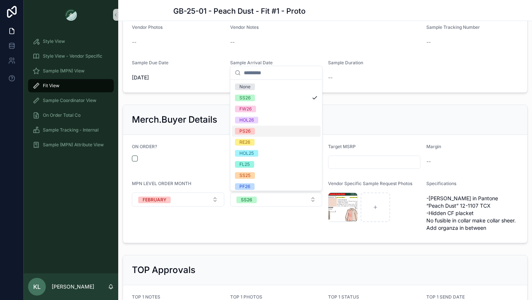
click at [249, 131] on div "PS26" at bounding box center [244, 131] width 11 height 7
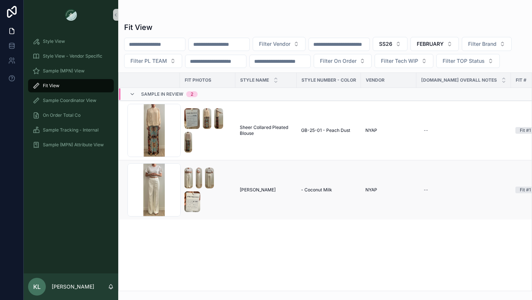
click at [244, 203] on td "[PERSON_NAME] [PERSON_NAME]" at bounding box center [265, 189] width 61 height 59
click at [243, 193] on span "[PERSON_NAME]" at bounding box center [258, 190] width 36 height 6
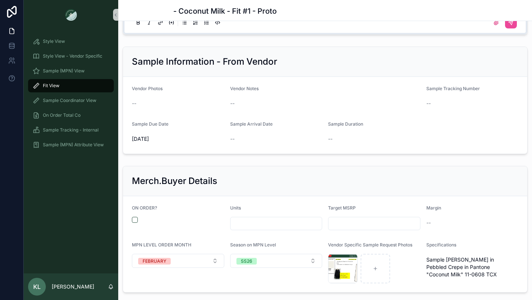
scroll to position [923, 0]
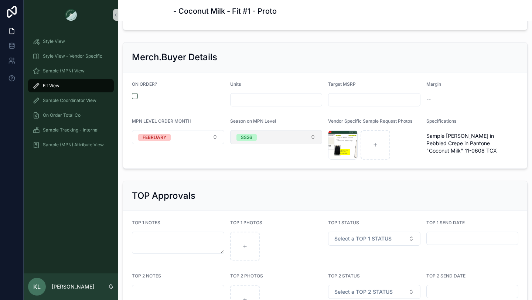
click at [245, 137] on div "SS26" at bounding box center [246, 137] width 11 height 7
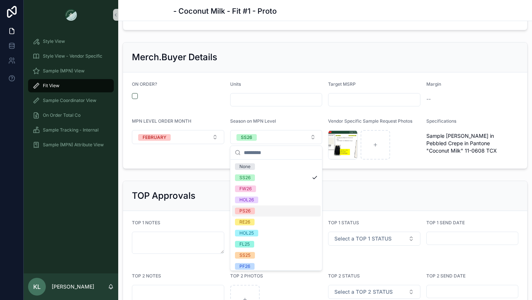
click at [251, 211] on span "PS26" at bounding box center [245, 211] width 20 height 7
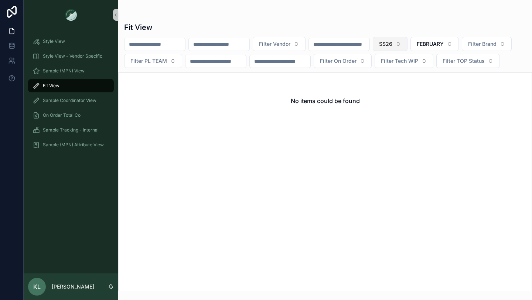
click at [407, 43] on button "SS26" at bounding box center [390, 44] width 35 height 14
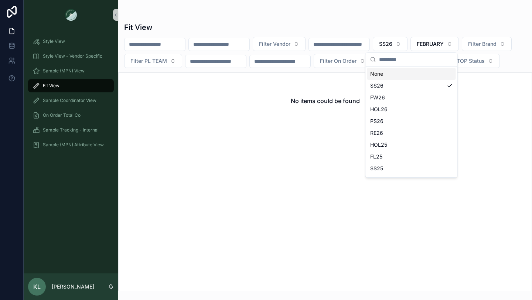
click at [395, 71] on div "None" at bounding box center [411, 74] width 89 height 12
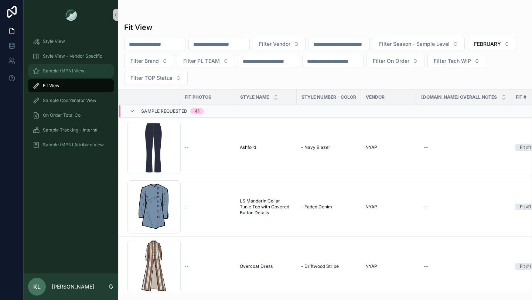
click at [70, 72] on span "Sample (MPN) View" at bounding box center [64, 71] width 42 height 6
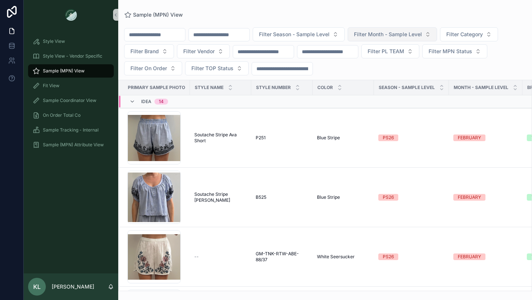
click at [414, 34] on span "Filter Month - Sample Level" at bounding box center [388, 34] width 68 height 7
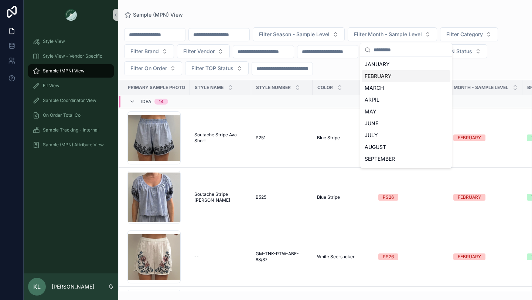
click at [392, 77] on div "FEBRUARY" at bounding box center [405, 76] width 89 height 12
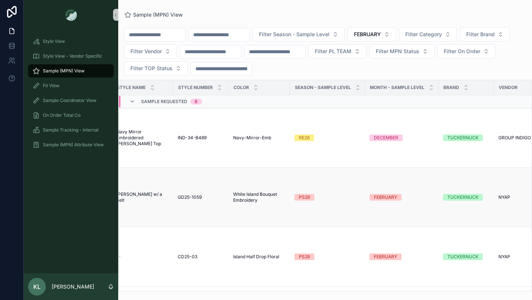
scroll to position [0, 78]
click at [428, 85] on icon "scrollable content" at bounding box center [430, 85] width 5 height 5
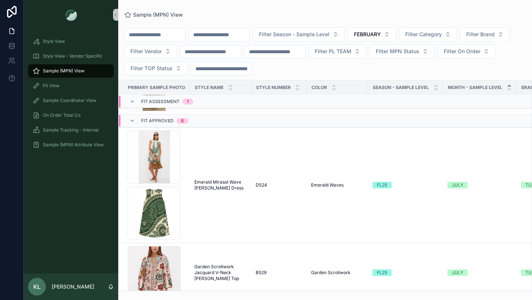
scroll to position [820, 0]
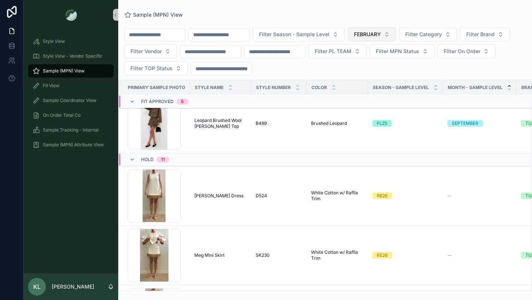
click at [396, 35] on button "FEBRUARY" at bounding box center [371, 34] width 48 height 14
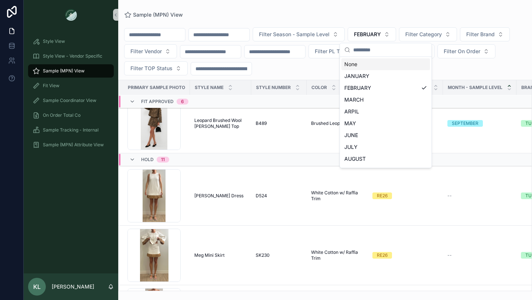
click at [377, 70] on div "None" at bounding box center [385, 64] width 89 height 12
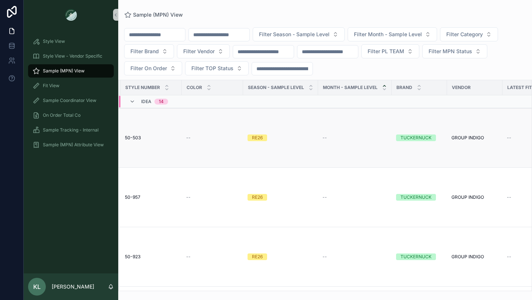
scroll to position [0, 193]
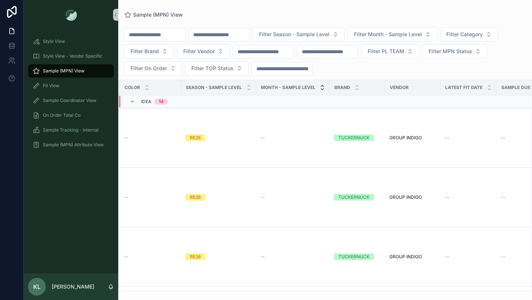
click at [320, 88] on icon "scrollable content" at bounding box center [322, 89] width 5 height 5
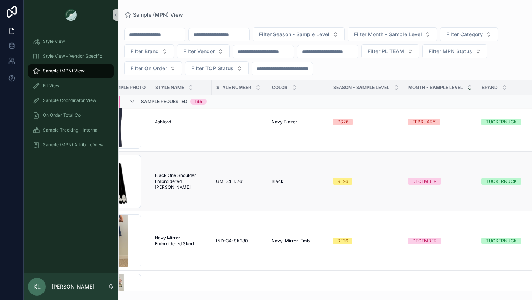
scroll to position [7784, 40]
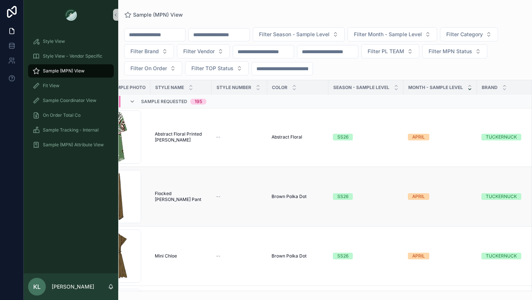
scroll to position [9871, 40]
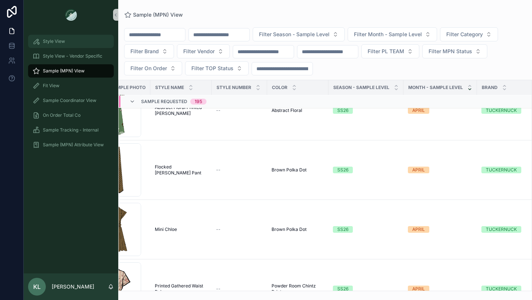
click at [60, 44] on div "Style View" at bounding box center [70, 41] width 77 height 12
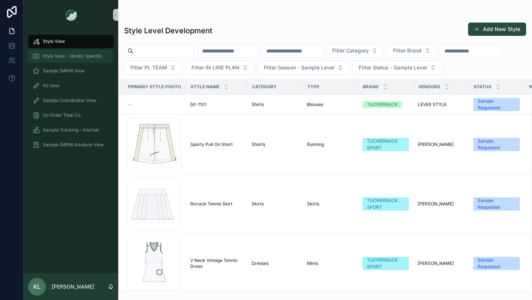
click at [80, 59] on div "Style View - Vendor Specific" at bounding box center [70, 56] width 77 height 12
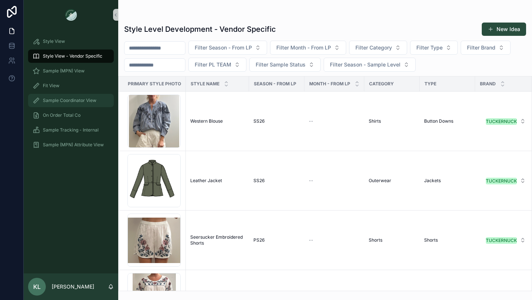
click at [82, 98] on span "Sample Coordinator View" at bounding box center [70, 100] width 54 height 6
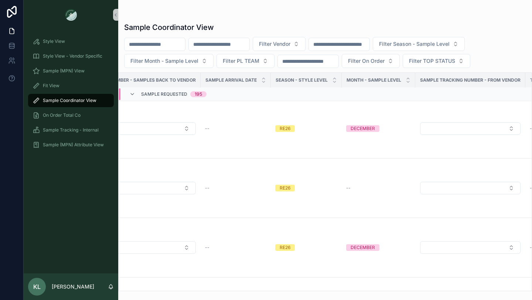
scroll to position [2346, 453]
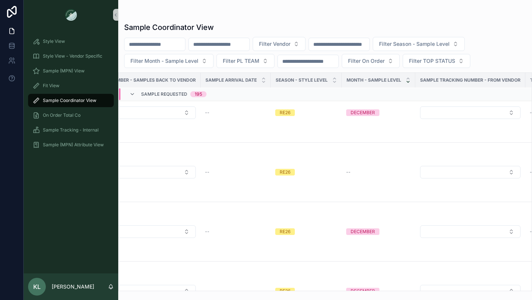
click at [405, 82] on icon "scrollable content" at bounding box center [407, 81] width 5 height 5
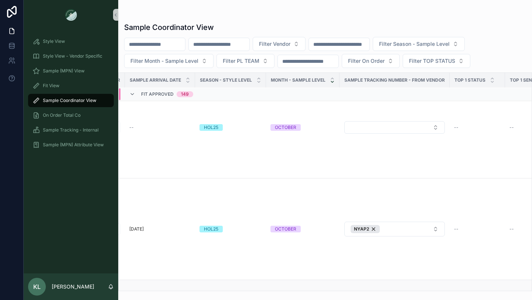
scroll to position [30228, 529]
click at [7, 13] on icon at bounding box center [11, 12] width 15 height 12
